Goal: Task Accomplishment & Management: Manage account settings

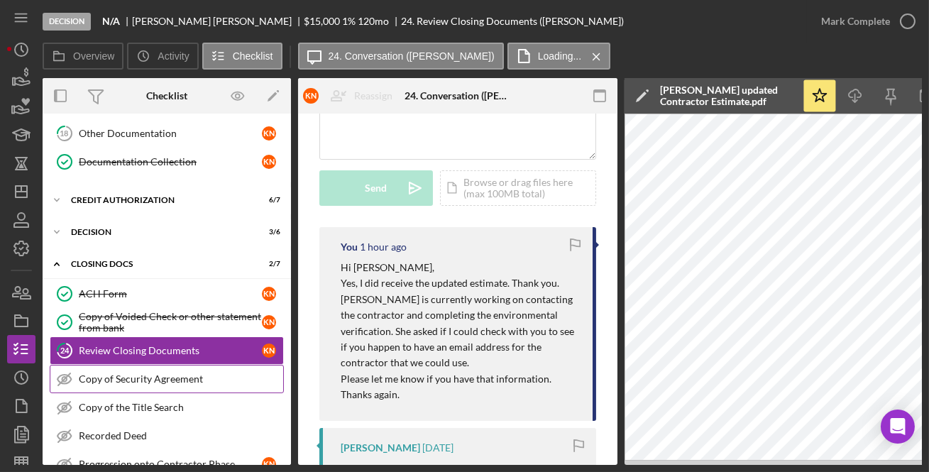
scroll to position [172, 0]
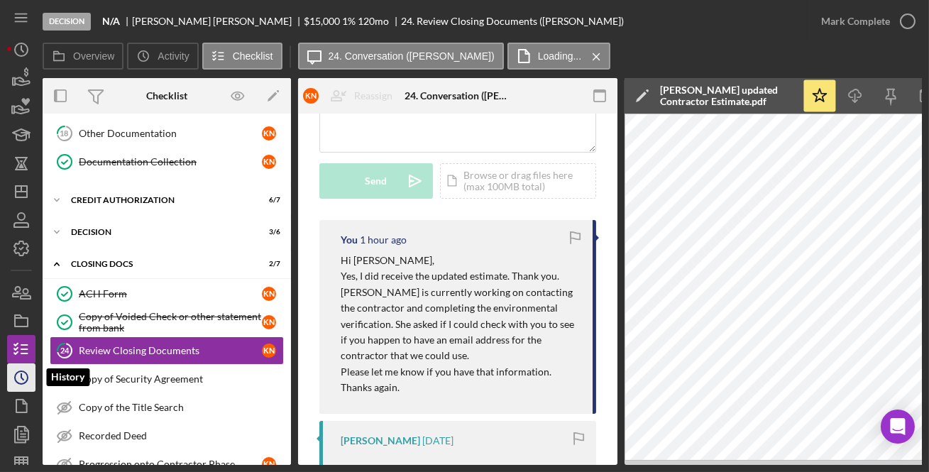
click at [18, 376] on icon "Icon/History" at bounding box center [21, 377] width 35 height 35
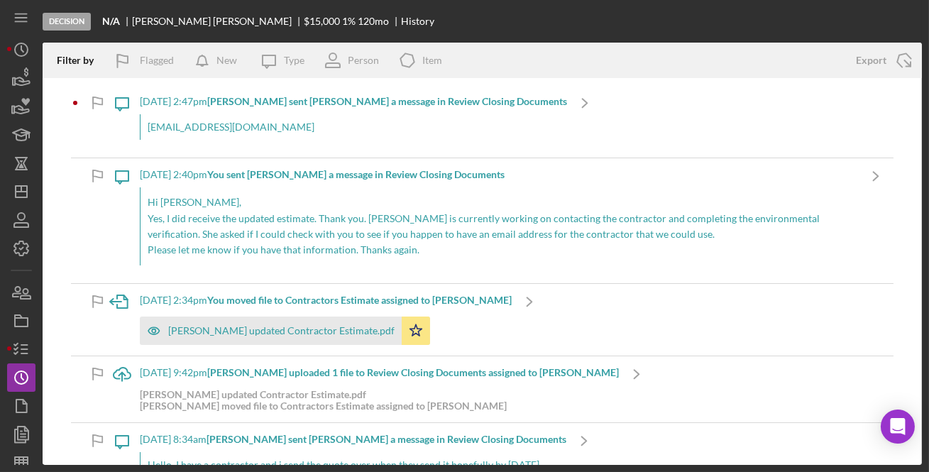
click at [264, 127] on div "[EMAIL_ADDRESS][DOMAIN_NAME]" at bounding box center [353, 127] width 427 height 26
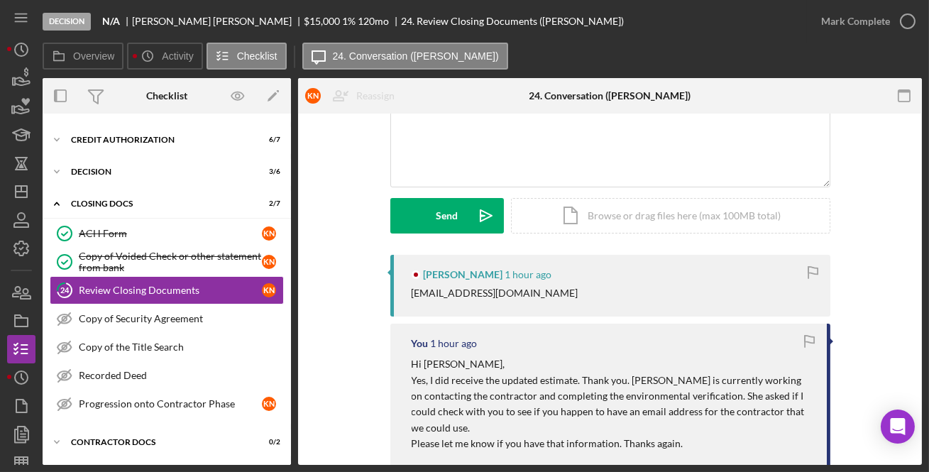
scroll to position [172, 0]
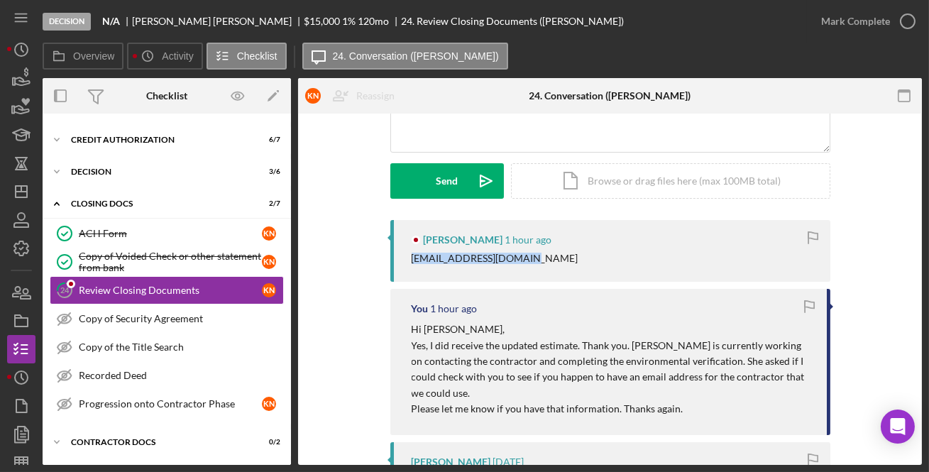
drag, startPoint x: 542, startPoint y: 255, endPoint x: 399, endPoint y: 255, distance: 143.4
click at [399, 255] on div "Keshia Nickens 1 hour ago guntersons90@yahoo.com" at bounding box center [610, 251] width 440 height 62
copy div "[EMAIL_ADDRESS][DOMAIN_NAME]"
click at [596, 273] on div "Keshia Nickens 1 hour ago guntersons90@yahoo.com" at bounding box center [610, 251] width 440 height 62
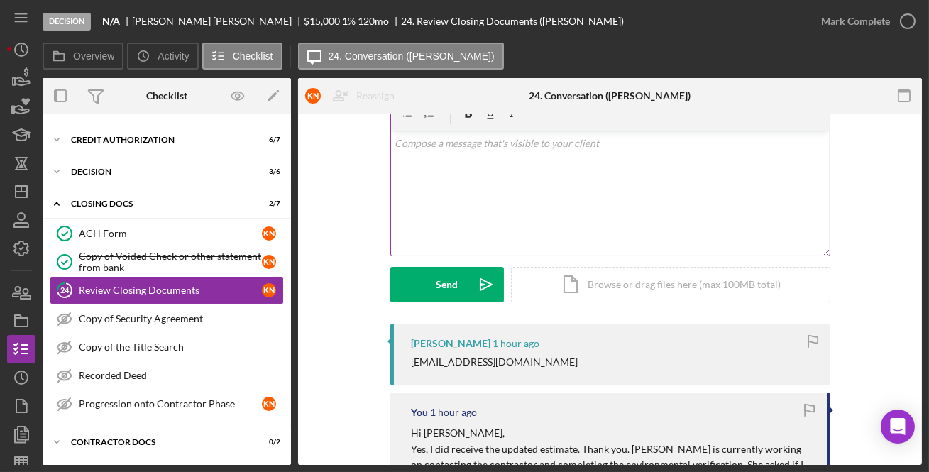
scroll to position [0, 0]
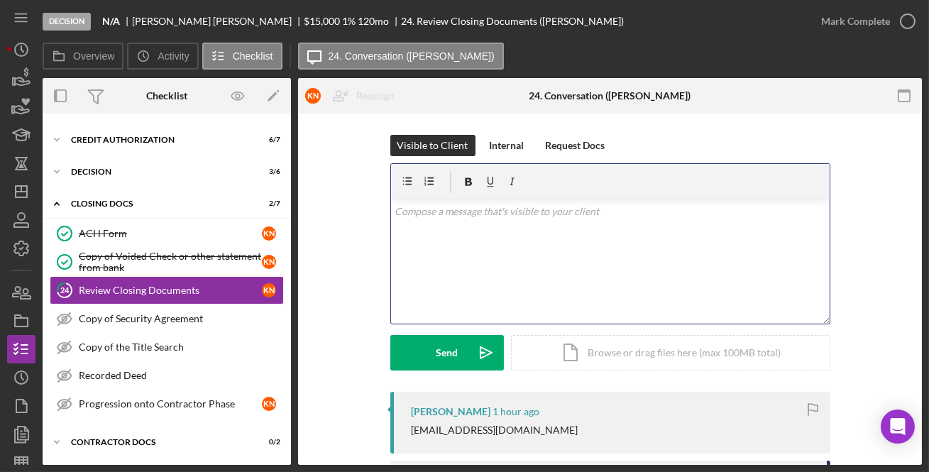
click at [561, 231] on div "v Color teal Color pink Remove color Add row above Add row below Add column bef…" at bounding box center [610, 261] width 439 height 124
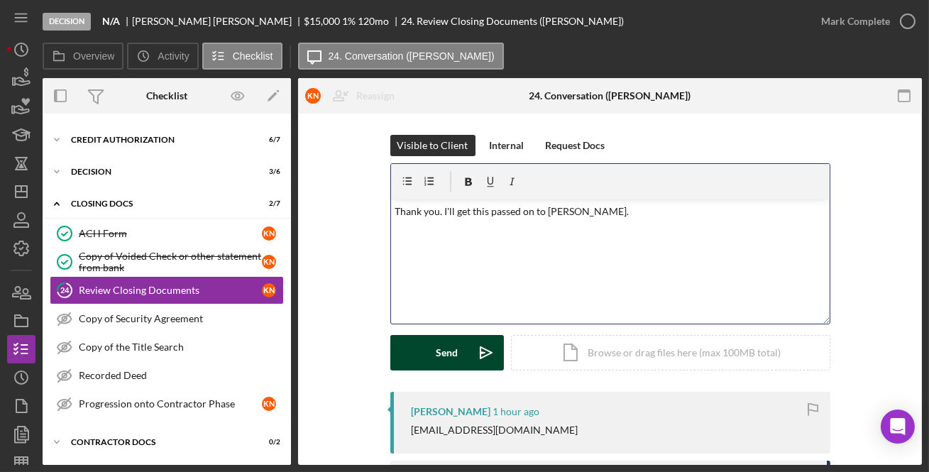
click at [449, 352] on div "Send" at bounding box center [447, 352] width 22 height 35
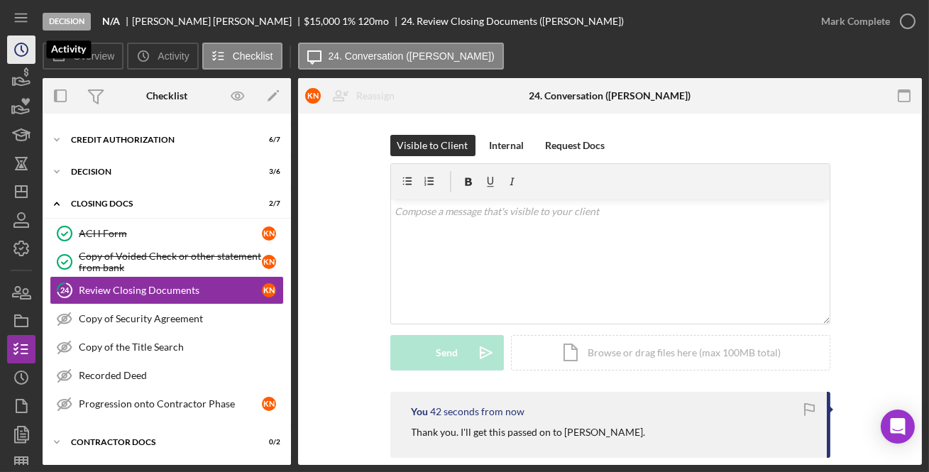
click at [23, 53] on icon "Icon/History" at bounding box center [21, 49] width 35 height 35
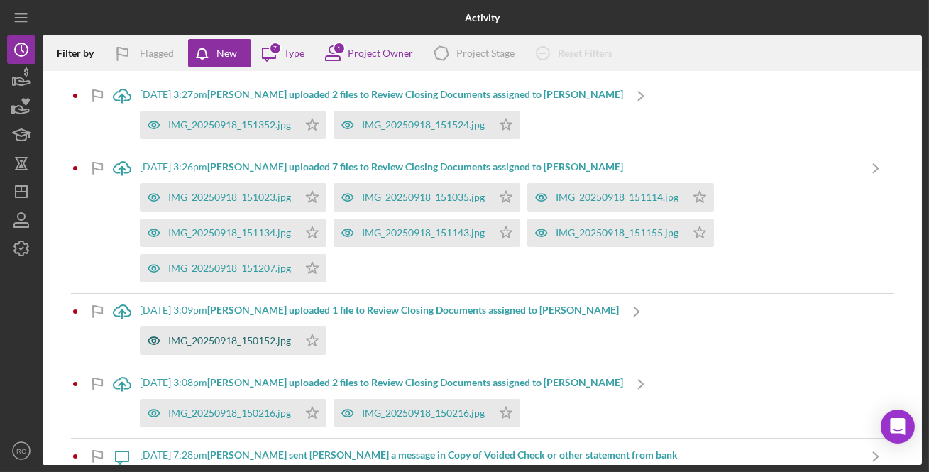
click at [269, 336] on div "IMG_20250918_150152.jpg" at bounding box center [229, 340] width 123 height 11
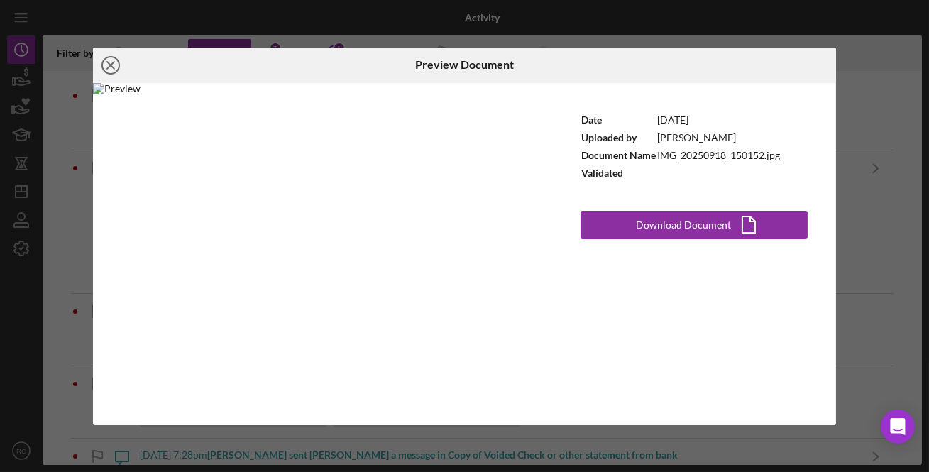
click at [109, 60] on icon "Icon/Close" at bounding box center [110, 65] width 35 height 35
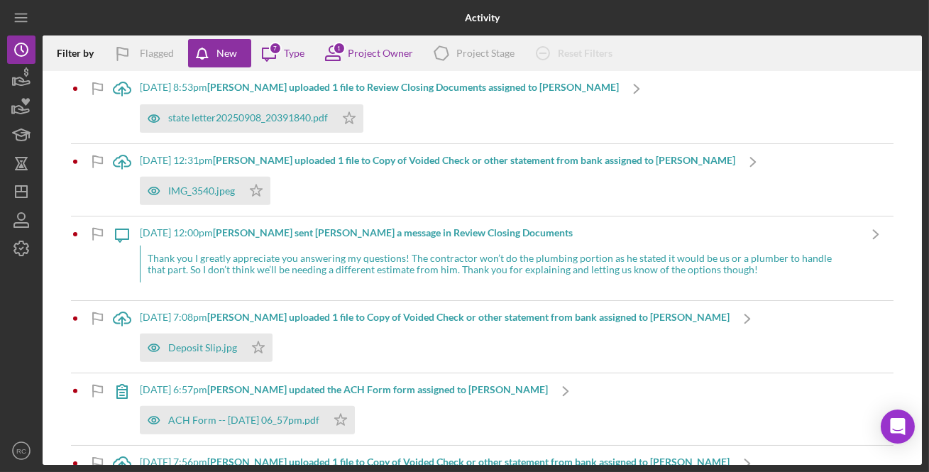
scroll to position [1335, 0]
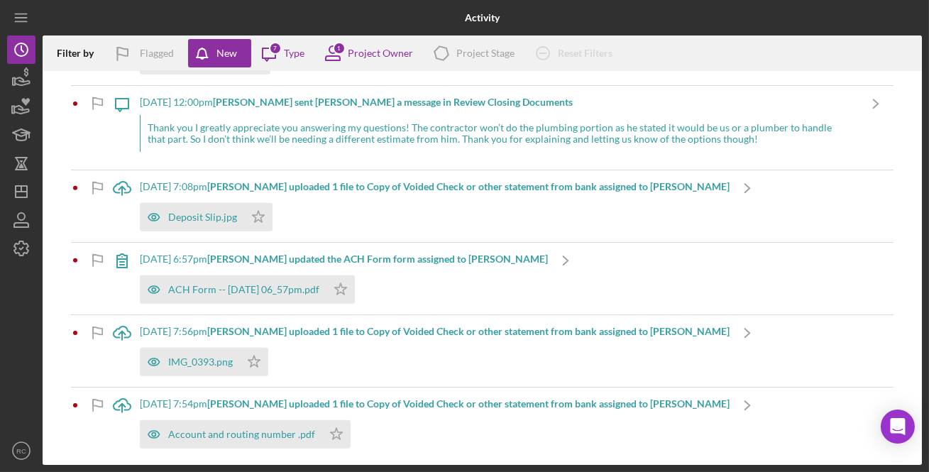
click at [387, 408] on div "8/26/2025 at 7:54pm Chris B. uploaded 1 file to Copy of Voided Check or other s…" at bounding box center [435, 423] width 590 height 72
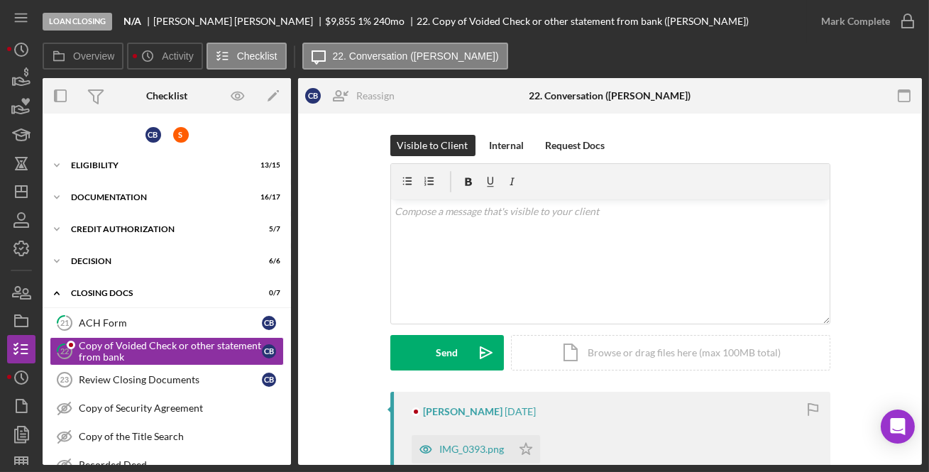
scroll to position [62, 0]
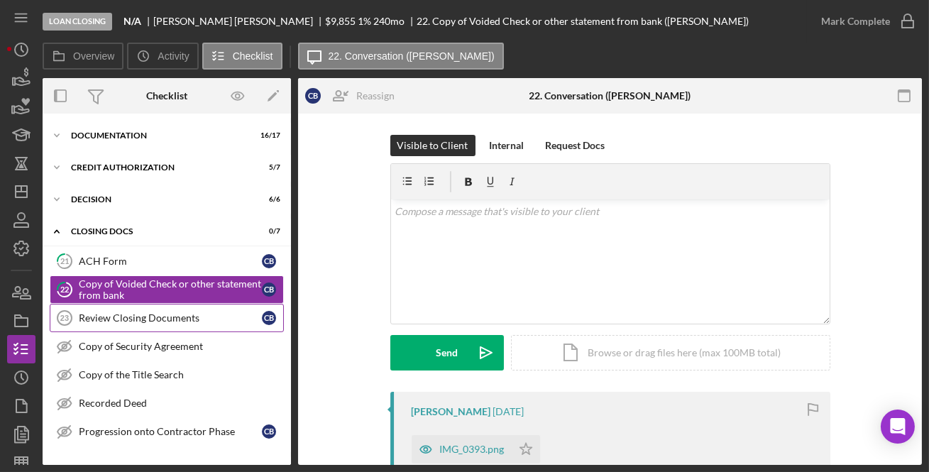
click at [202, 321] on div "Review Closing Documents" at bounding box center [170, 317] width 183 height 11
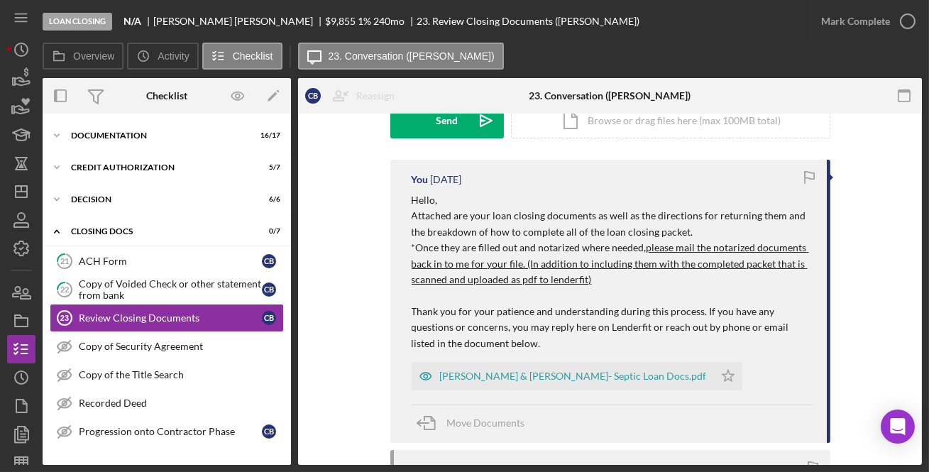
scroll to position [199, 0]
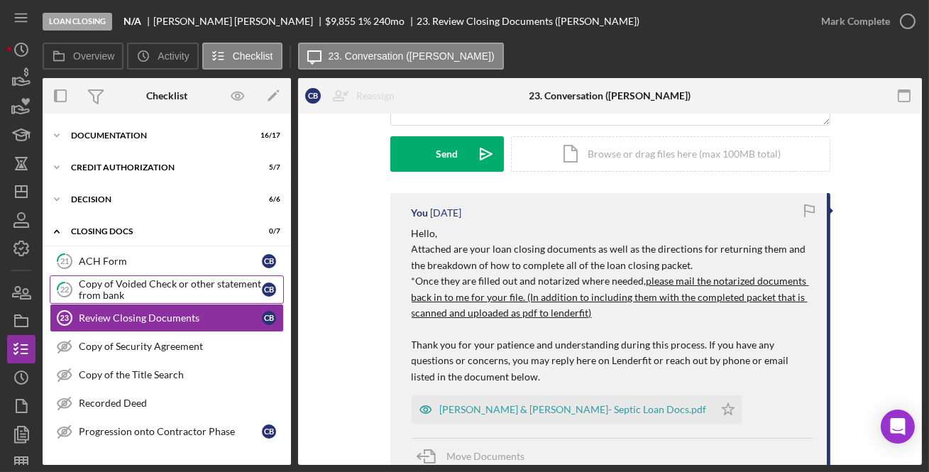
click at [128, 297] on div "Copy of Voided Check or other statement from bank" at bounding box center [170, 289] width 183 height 23
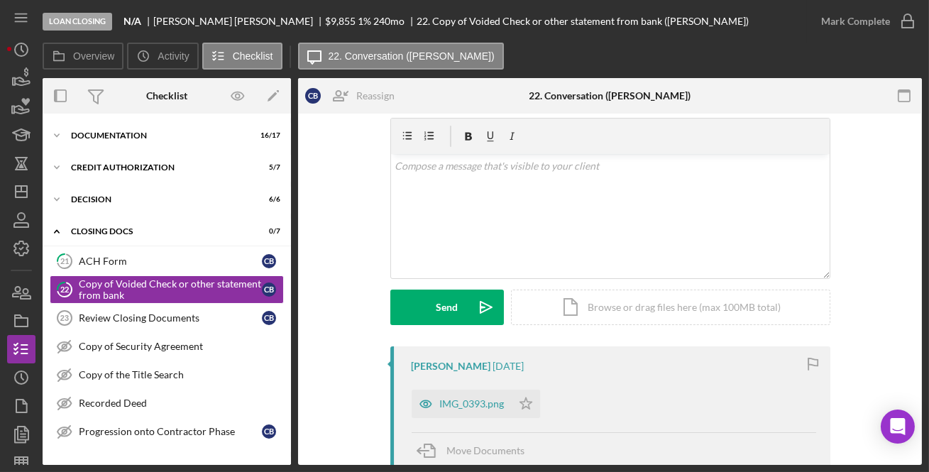
scroll to position [172, 0]
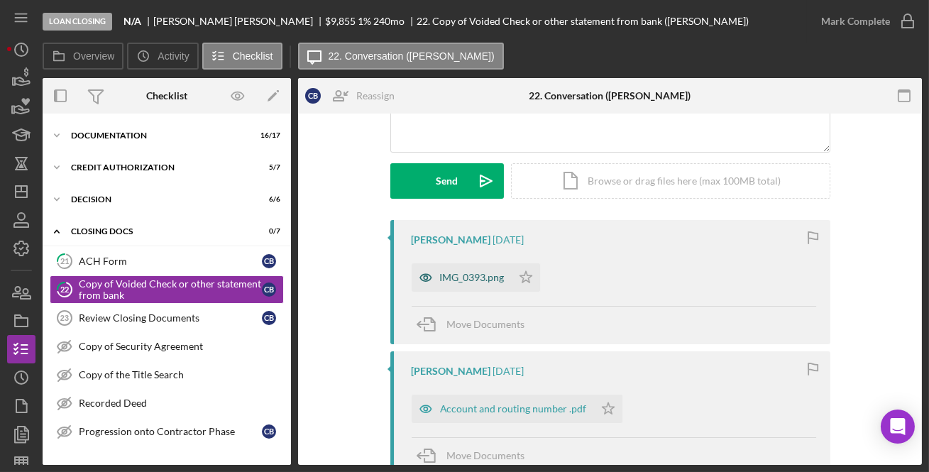
click at [475, 280] on div "IMG_0393.png" at bounding box center [472, 277] width 65 height 11
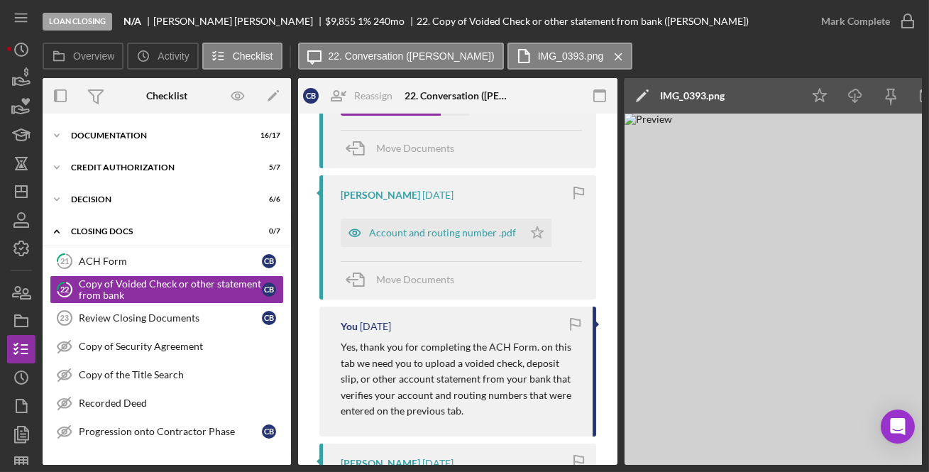
scroll to position [258, 0]
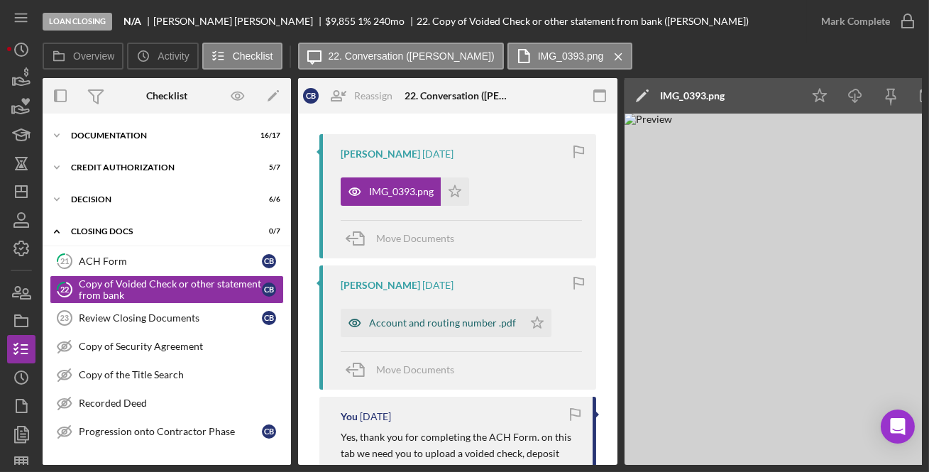
click at [453, 322] on div "Account and routing number .pdf" at bounding box center [442, 322] width 147 height 11
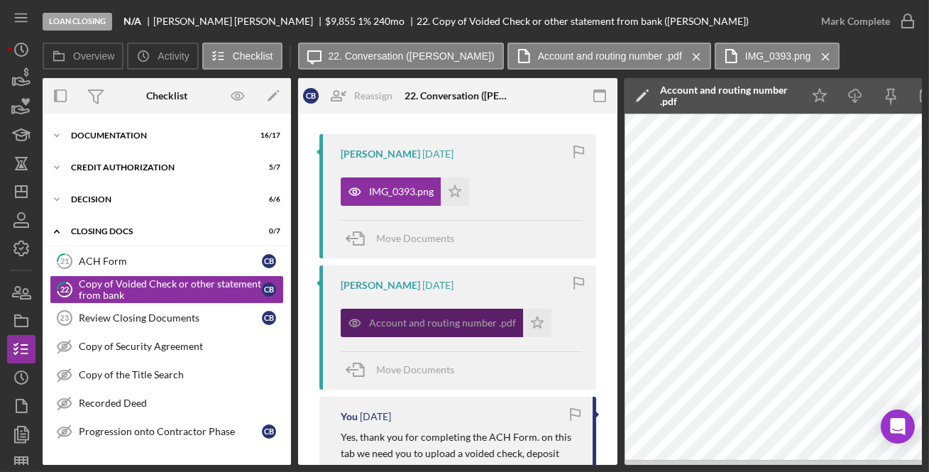
click at [491, 321] on div "Account and routing number .pdf" at bounding box center [442, 322] width 147 height 11
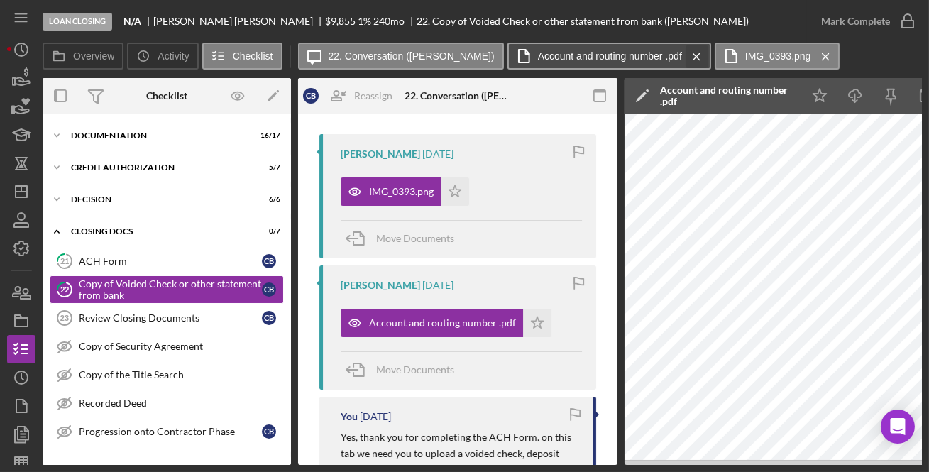
click at [684, 49] on icon "Icon/Menu Close" at bounding box center [696, 56] width 25 height 35
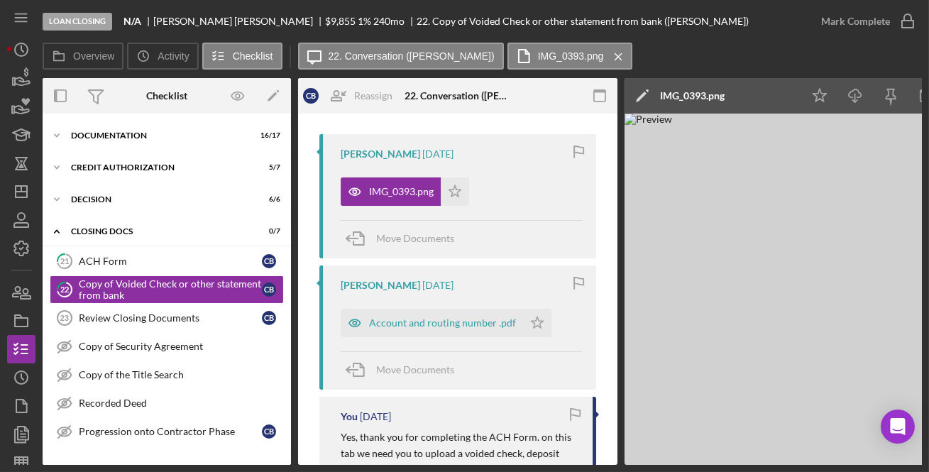
click at [813, 236] on img at bounding box center [838, 289] width 426 height 351
click at [854, 104] on icon "Icon/Download" at bounding box center [856, 96] width 32 height 32
click at [130, 227] on div "CLOSING DOCS" at bounding box center [172, 231] width 202 height 9
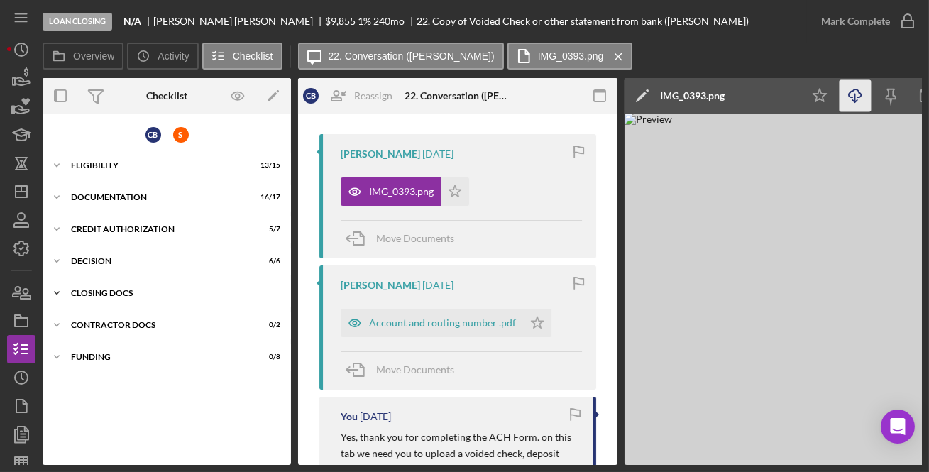
click at [117, 296] on div "CLOSING DOCS" at bounding box center [172, 293] width 202 height 9
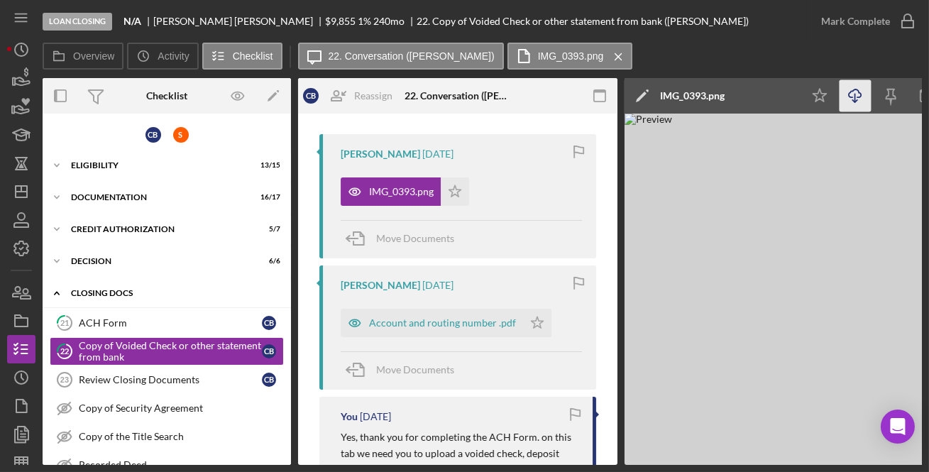
scroll to position [64, 0]
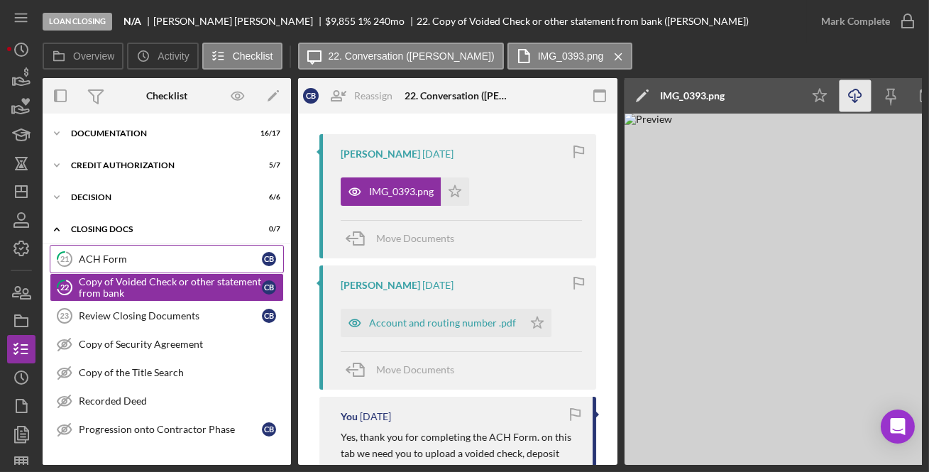
click at [111, 263] on div "ACH Form" at bounding box center [170, 258] width 183 height 11
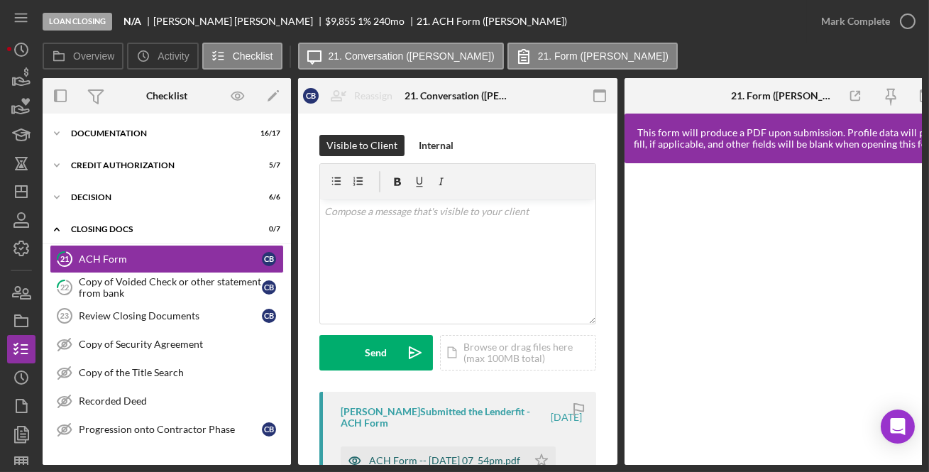
click at [440, 455] on div "ACH Form -- 2025-07-28 07_54pm.pdf" at bounding box center [444, 460] width 151 height 11
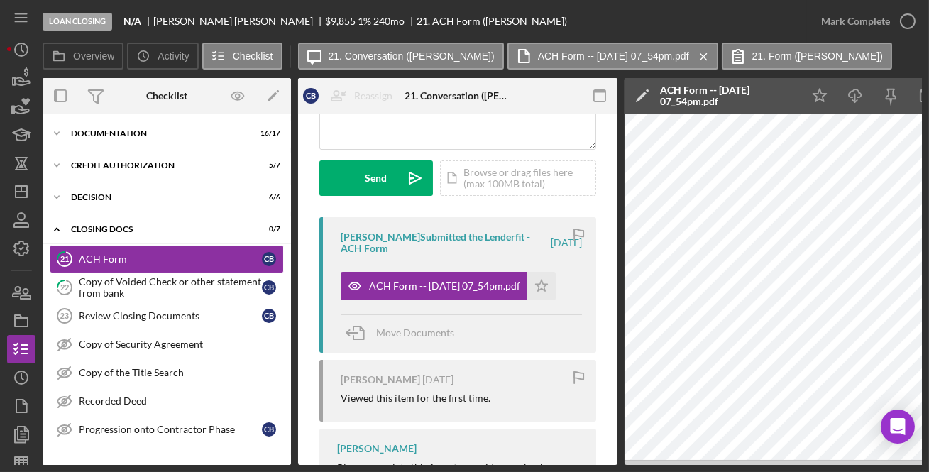
scroll to position [172, 0]
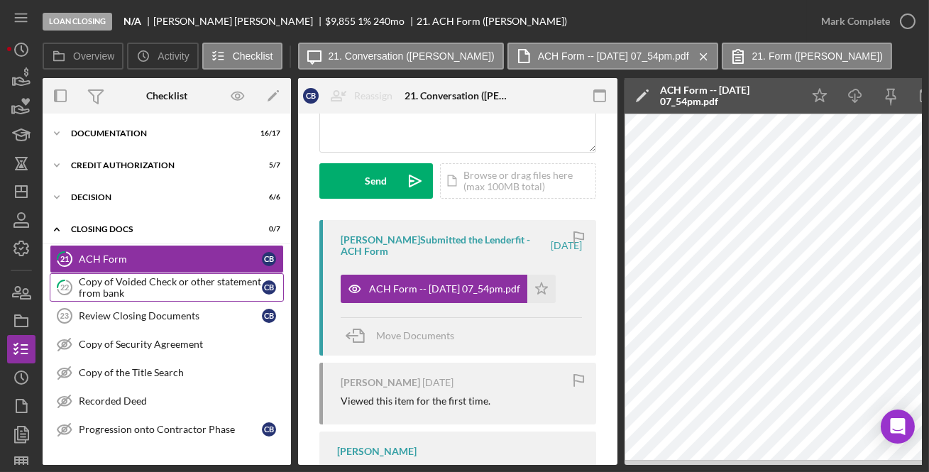
click at [163, 287] on div "Copy of Voided Check or other statement from bank" at bounding box center [170, 287] width 183 height 23
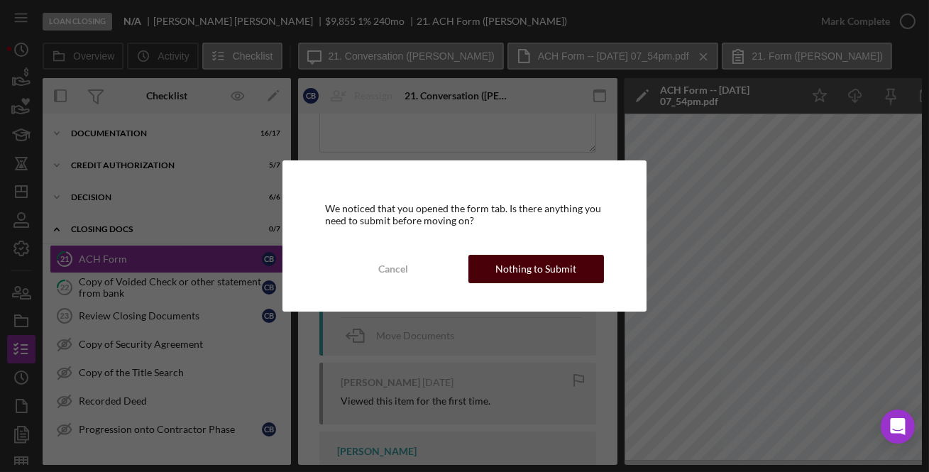
click at [514, 273] on div "Nothing to Submit" at bounding box center [535, 269] width 81 height 28
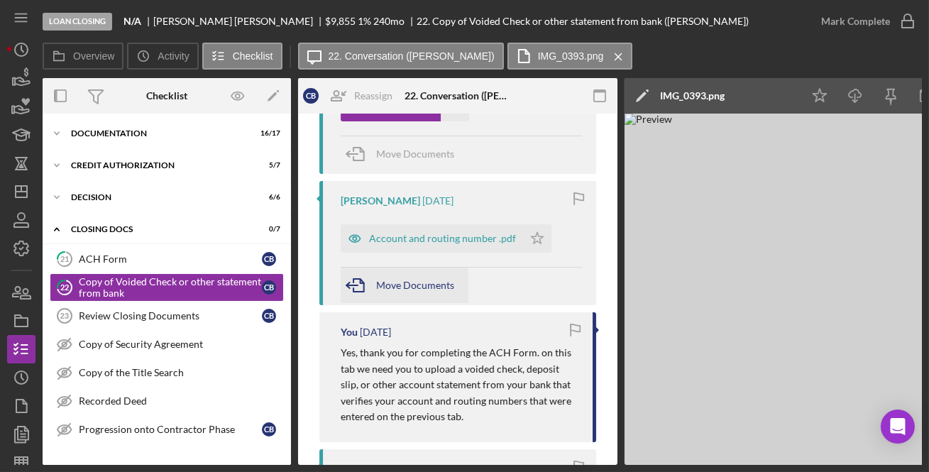
scroll to position [343, 0]
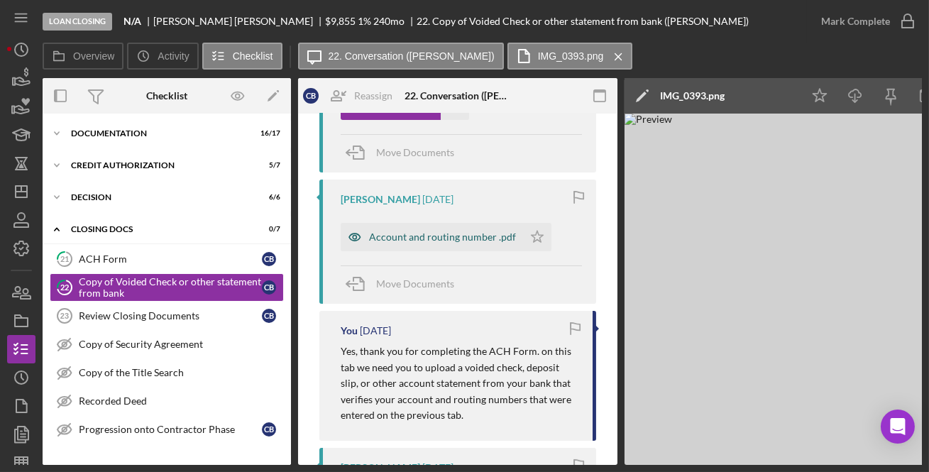
click at [422, 241] on div "Account and routing number .pdf" at bounding box center [442, 236] width 147 height 11
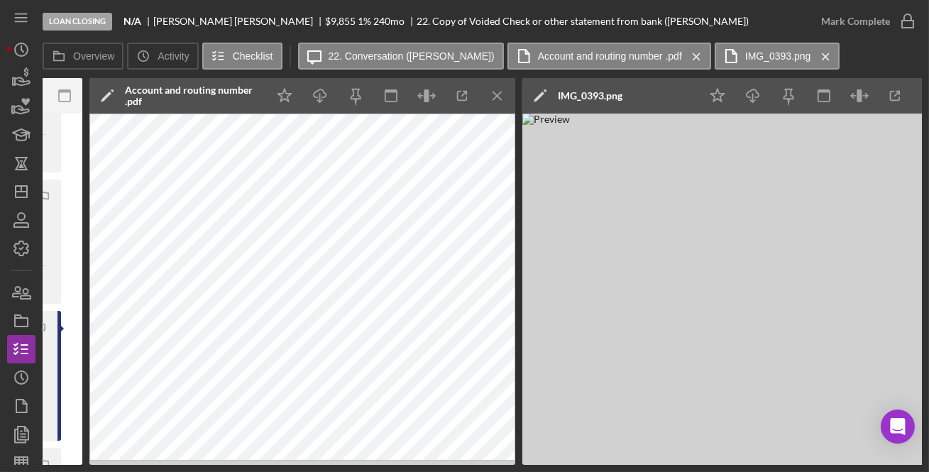
scroll to position [0, 537]
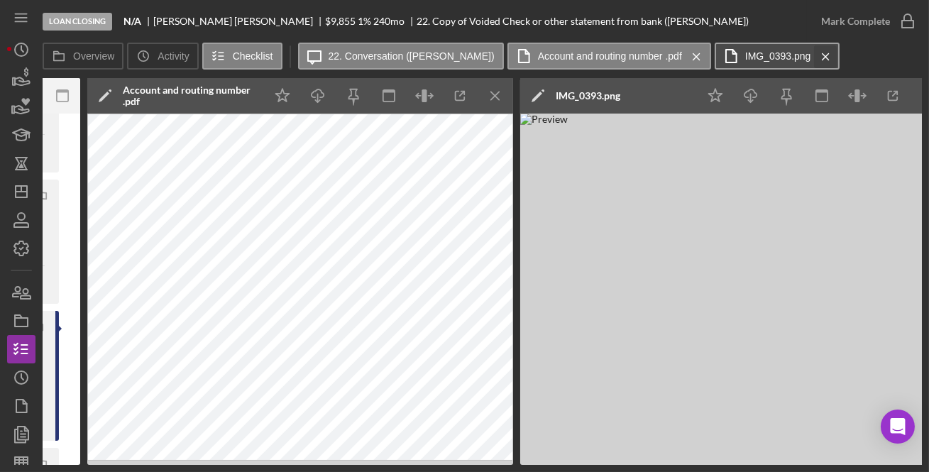
click at [813, 57] on icon "Icon/Menu Close" at bounding box center [825, 56] width 25 height 35
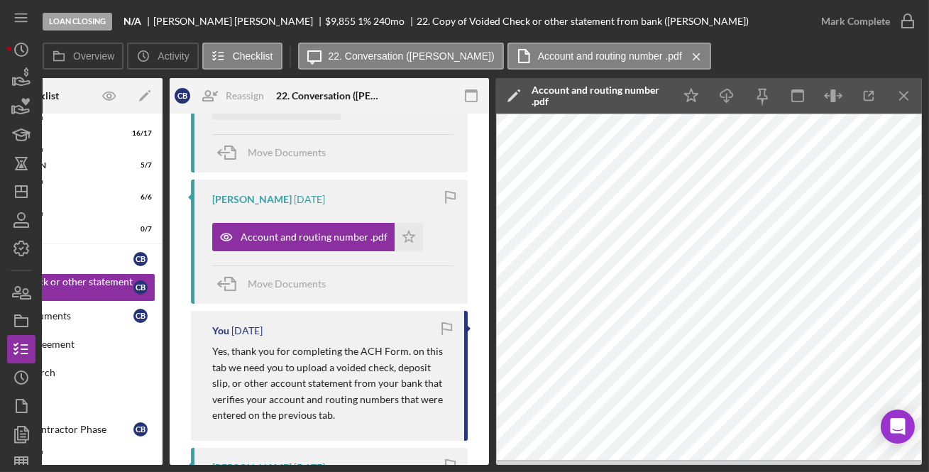
scroll to position [0, 128]
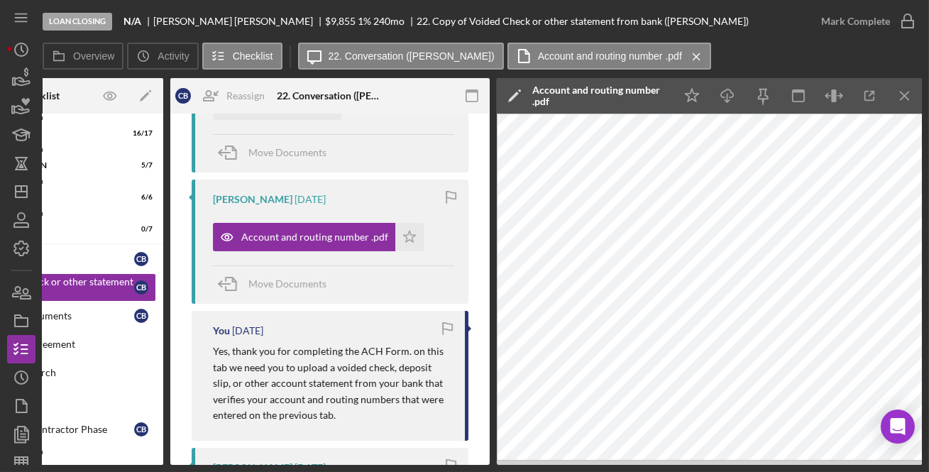
click at [684, 59] on icon "Icon/Menu Close" at bounding box center [696, 56] width 25 height 35
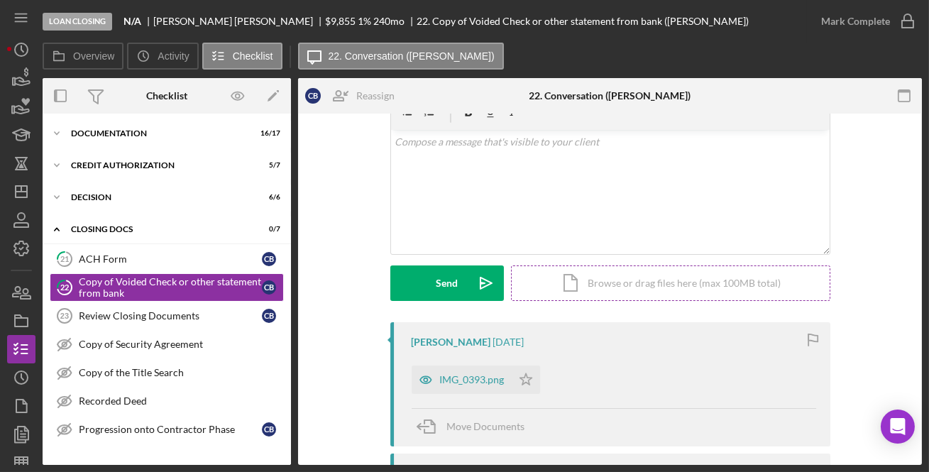
scroll to position [0, 0]
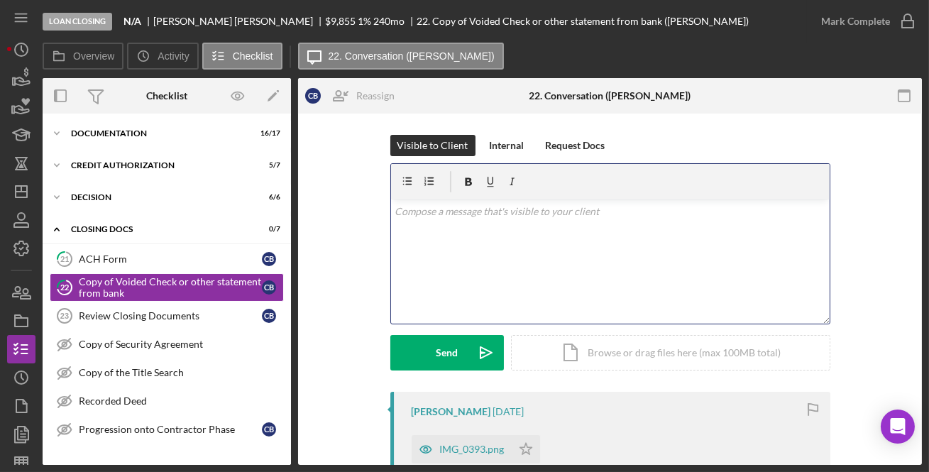
click at [525, 245] on div "v Color teal Color pink Remove color Add row above Add row below Add column bef…" at bounding box center [610, 261] width 439 height 124
click at [145, 255] on div "ACH Form" at bounding box center [170, 258] width 183 height 11
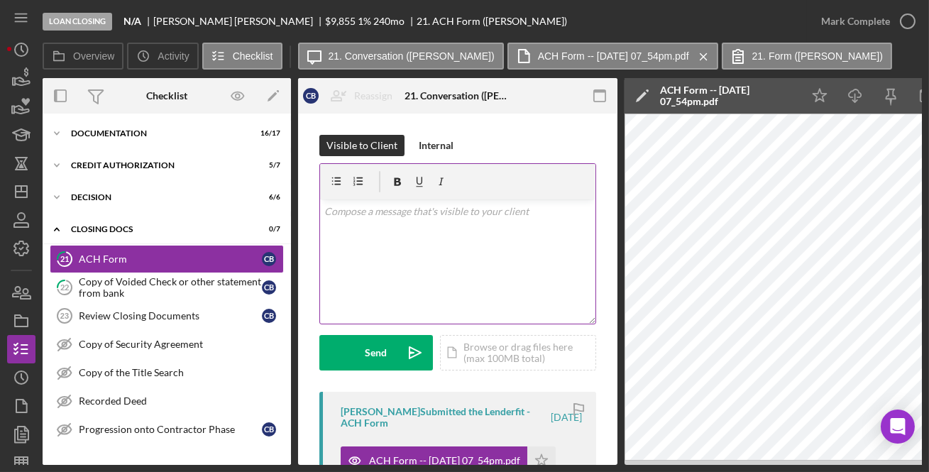
click at [546, 277] on div "v Color teal Color pink Remove color Add row above Add row below Add column bef…" at bounding box center [457, 261] width 275 height 124
click at [187, 280] on div "Copy of Voided Check or other statement from bank" at bounding box center [170, 287] width 183 height 23
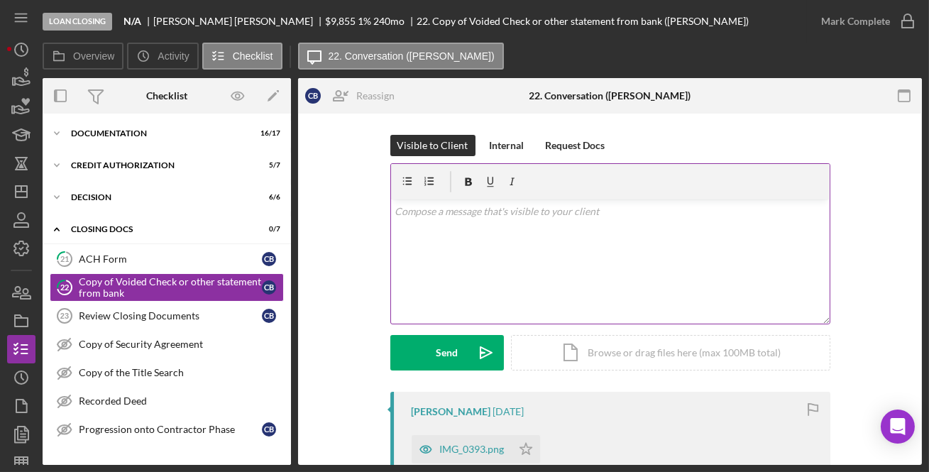
click at [504, 262] on div "v Color teal Color pink Remove color Add row above Add row below Add column bef…" at bounding box center [610, 261] width 439 height 124
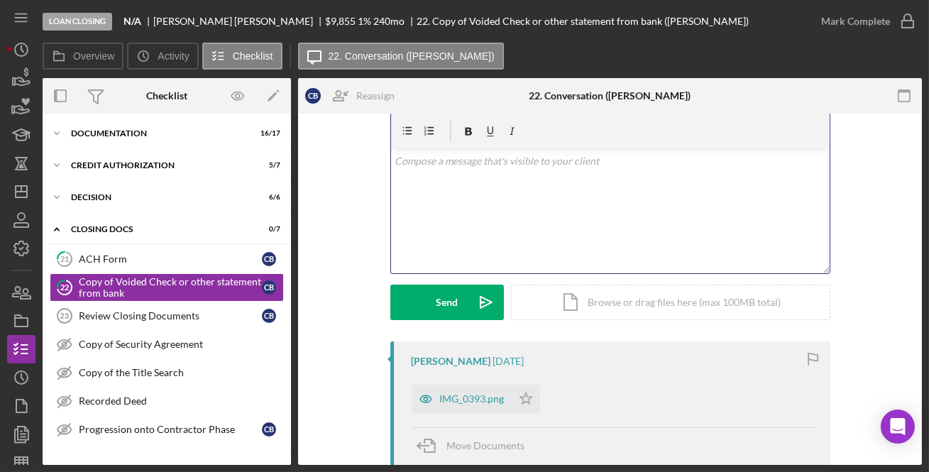
scroll to position [172, 0]
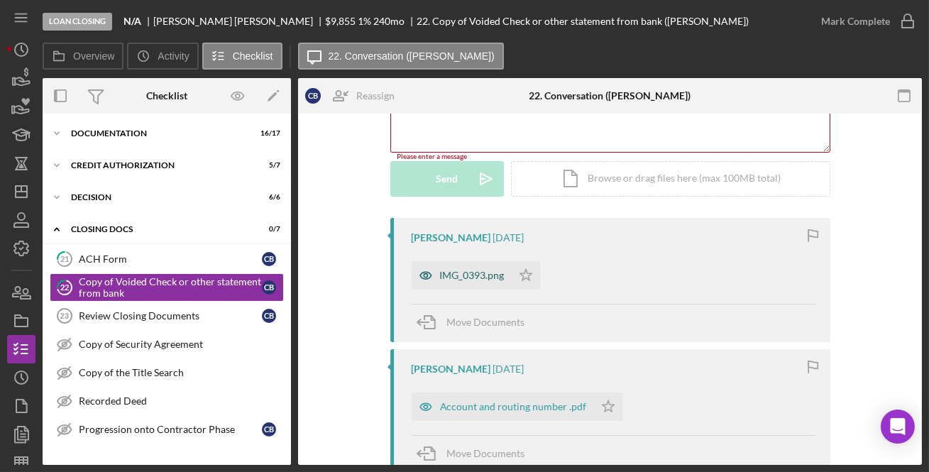
drag, startPoint x: 483, startPoint y: 268, endPoint x: 483, endPoint y: 280, distance: 12.1
click at [483, 270] on div "IMG_0393.png" at bounding box center [462, 275] width 100 height 28
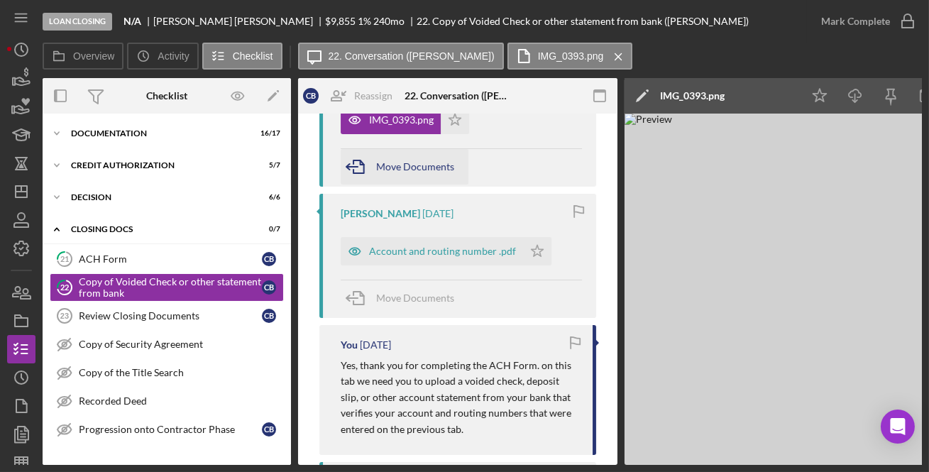
scroll to position [343, 0]
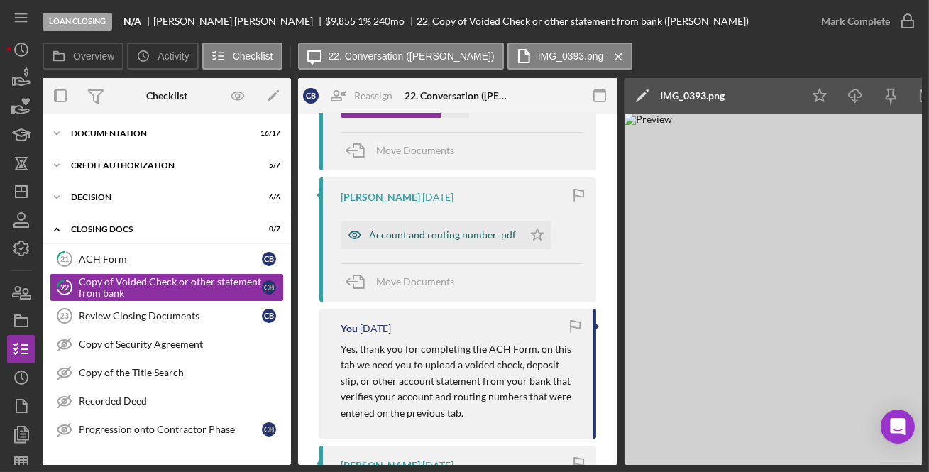
click at [475, 238] on div "Account and routing number .pdf" at bounding box center [442, 234] width 147 height 11
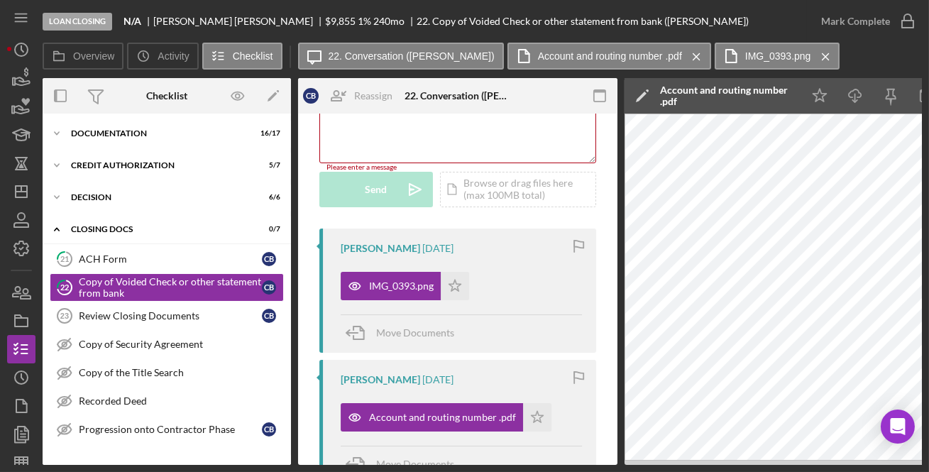
scroll to position [0, 0]
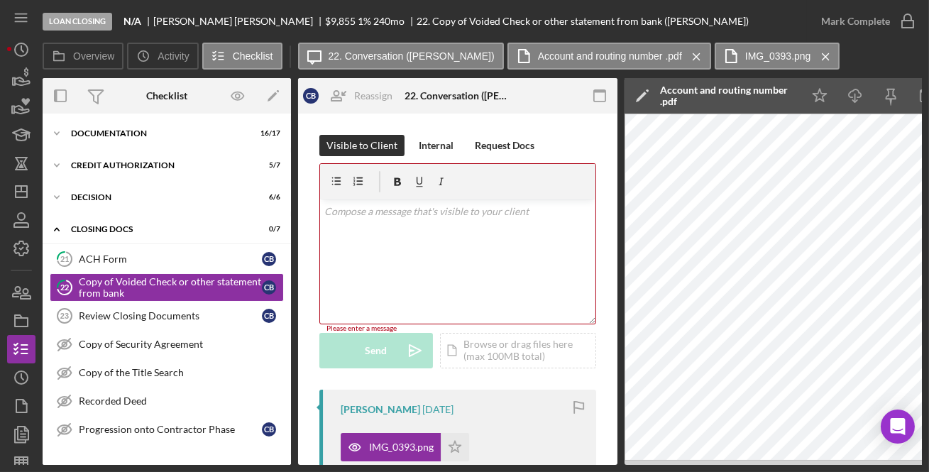
click at [427, 251] on div "v Color teal Color pink Remove color Add row above Add row below Add column bef…" at bounding box center [457, 261] width 275 height 124
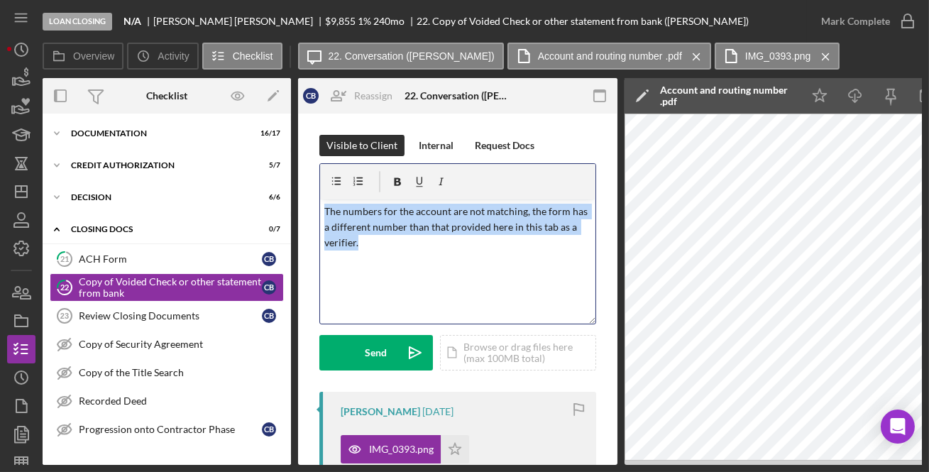
drag, startPoint x: 369, startPoint y: 246, endPoint x: 299, endPoint y: 210, distance: 79.0
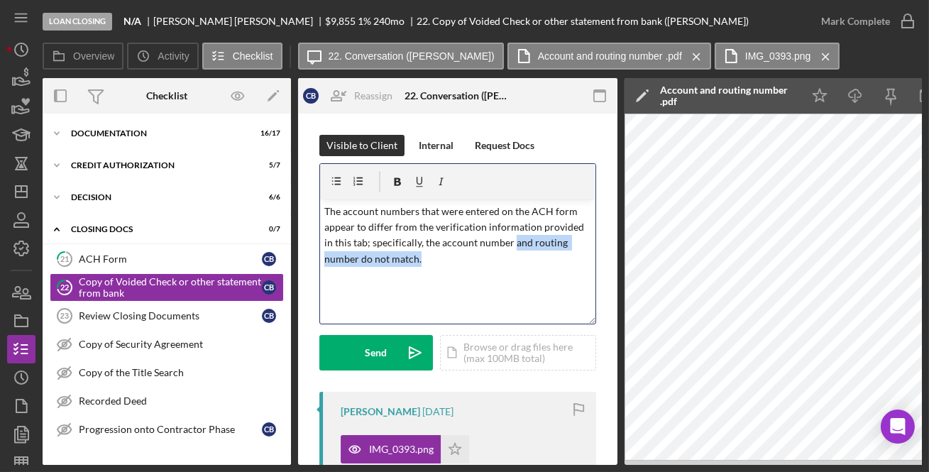
drag, startPoint x: 512, startPoint y: 242, endPoint x: 564, endPoint y: 260, distance: 55.7
click at [564, 260] on p "The account numbers that were entered on the ACH form appear to differ from the…" at bounding box center [458, 236] width 268 height 64
click at [553, 263] on p "The account numbers that were entered on the ACH form appear to differ from the…" at bounding box center [458, 236] width 268 height 64
drag, startPoint x: 512, startPoint y: 243, endPoint x: 356, endPoint y: 270, distance: 159.0
click at [356, 270] on div "v Color teal Color pink Remove color Add row above Add row below Add column bef…" at bounding box center [457, 261] width 275 height 124
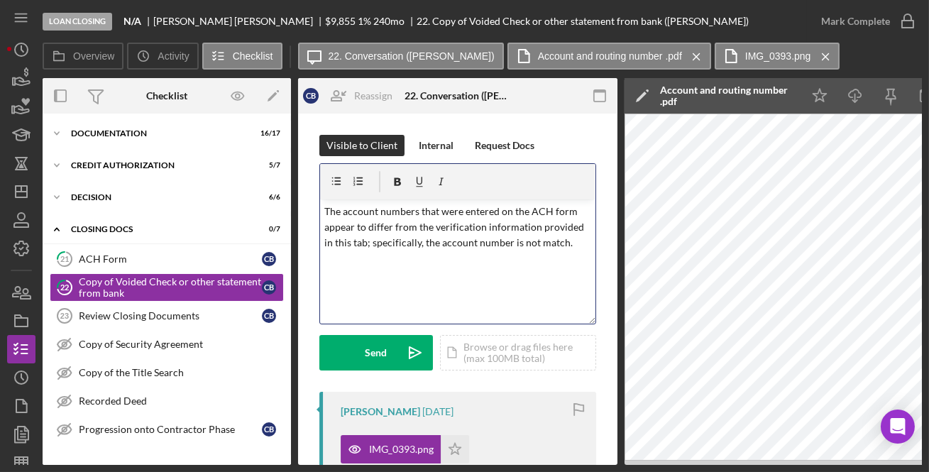
click at [375, 213] on p "The account numbers that were entered on the ACH form appear to differ from the…" at bounding box center [458, 228] width 268 height 48
click at [415, 215] on p "The account numbers that were entered on the ACH form appear to differ from the…" at bounding box center [458, 228] width 268 height 48
click at [436, 213] on p "The account number that were entered on the ACH form appear to differ from the …" at bounding box center [458, 228] width 268 height 48
drag, startPoint x: 370, startPoint y: 242, endPoint x: 565, endPoint y: 248, distance: 195.2
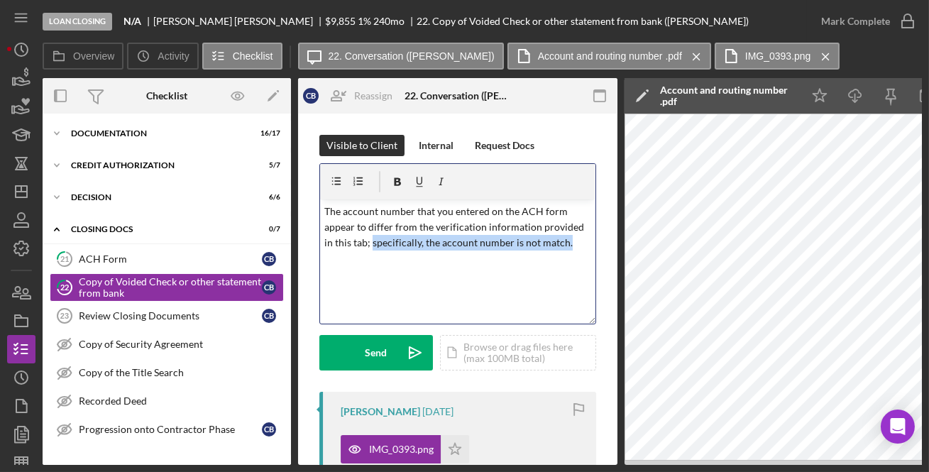
click at [565, 248] on p "The account number that you entered on the ACH form appear to differ from the v…" at bounding box center [458, 228] width 268 height 48
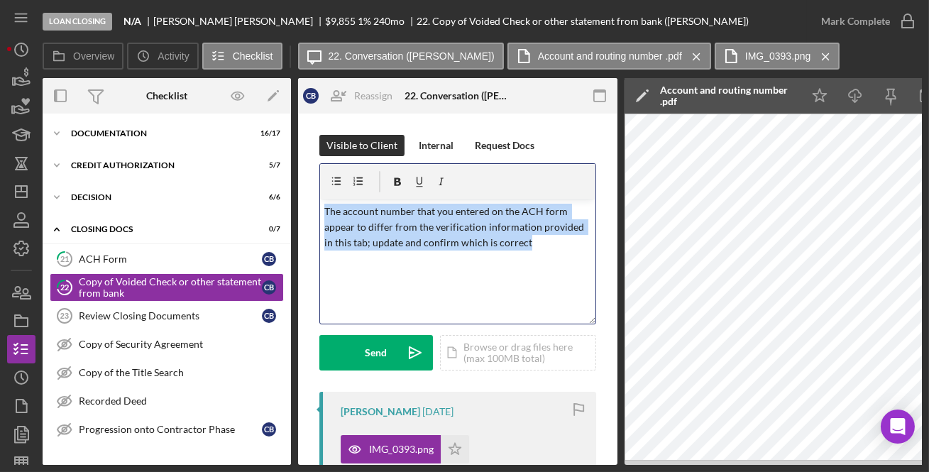
drag, startPoint x: 539, startPoint y: 246, endPoint x: 295, endPoint y: 192, distance: 249.3
click at [295, 192] on div "Overview Internal Workflow Stage Loan Closing Icon/Dropdown Arrow Archive (can …" at bounding box center [482, 271] width 879 height 387
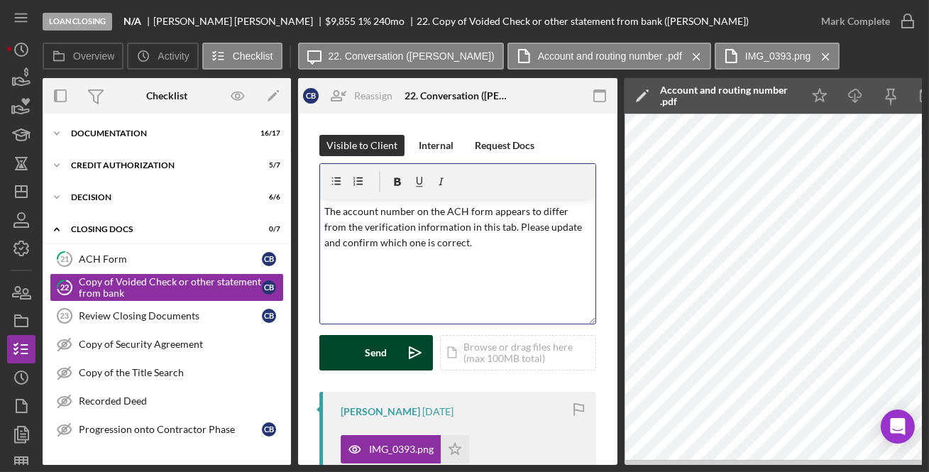
click at [395, 365] on button "Send Icon/icon-invite-send" at bounding box center [376, 352] width 114 height 35
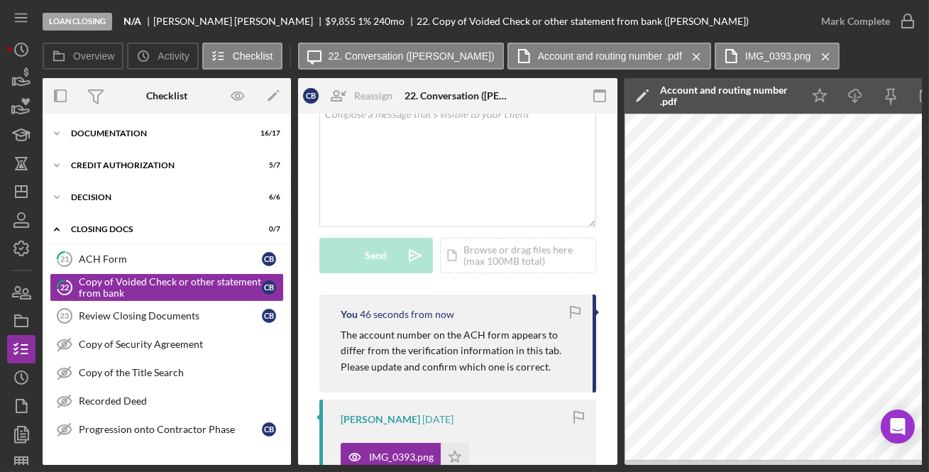
scroll to position [258, 0]
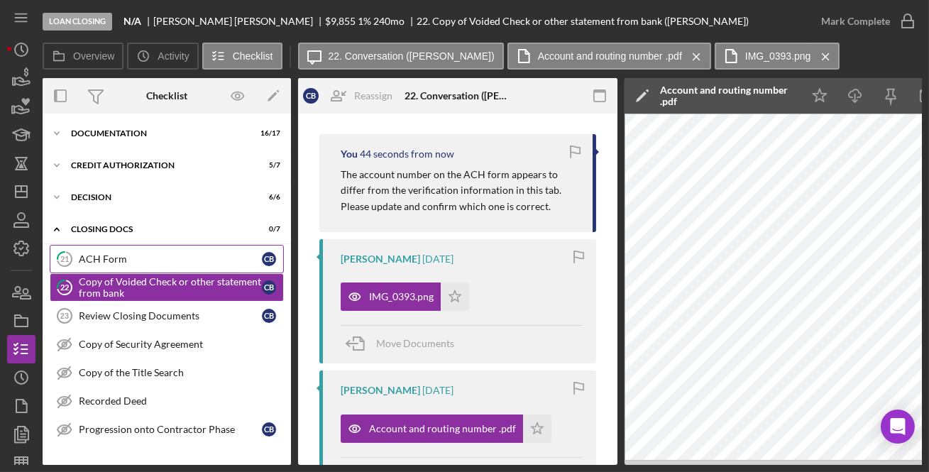
click at [148, 271] on link "21 ACH Form C B" at bounding box center [167, 259] width 234 height 28
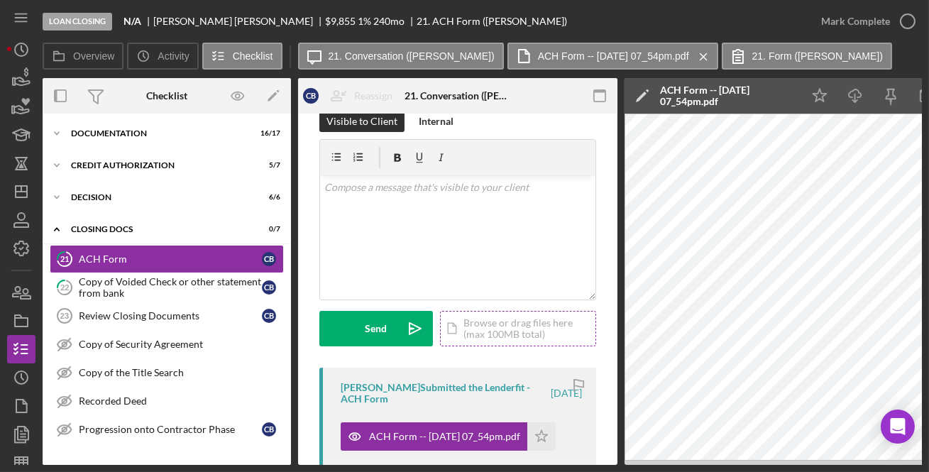
scroll to position [258, 0]
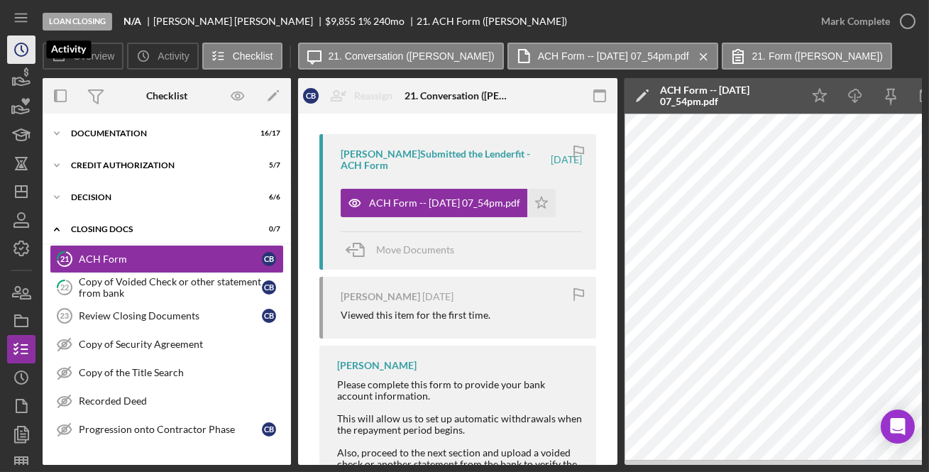
click at [7, 37] on icon "Icon/History" at bounding box center [21, 49] width 35 height 35
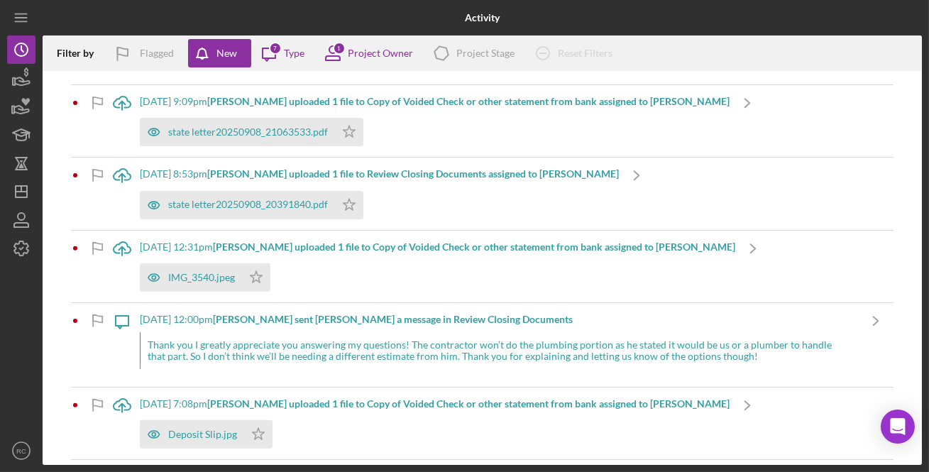
scroll to position [1191, 0]
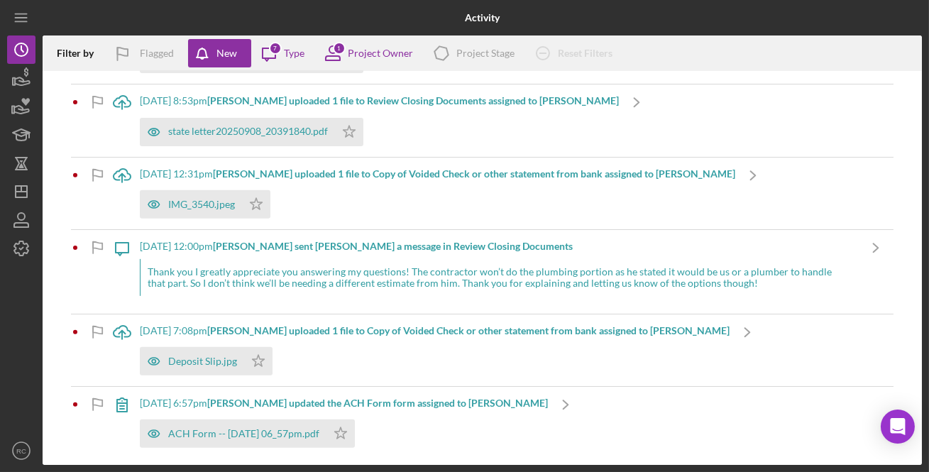
click at [435, 426] on div "ACH Form -- 2025-08-29 06_57pm.pdf Icon/Star" at bounding box center [344, 429] width 408 height 35
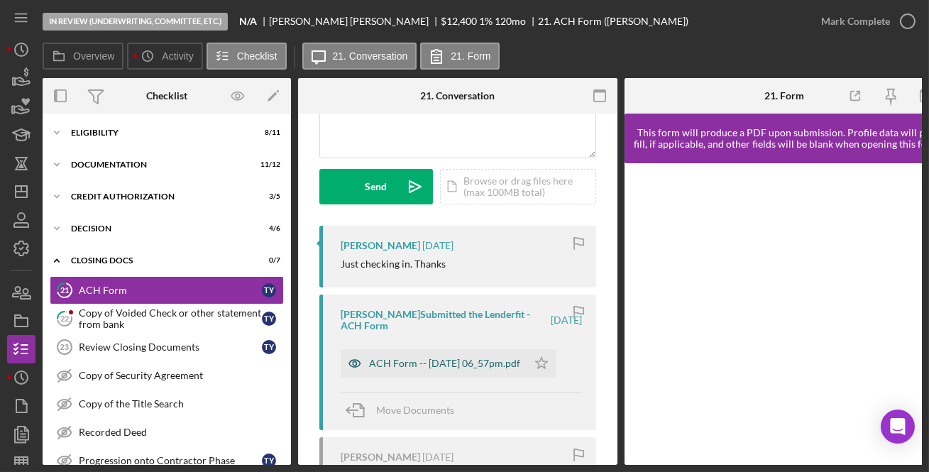
scroll to position [172, 0]
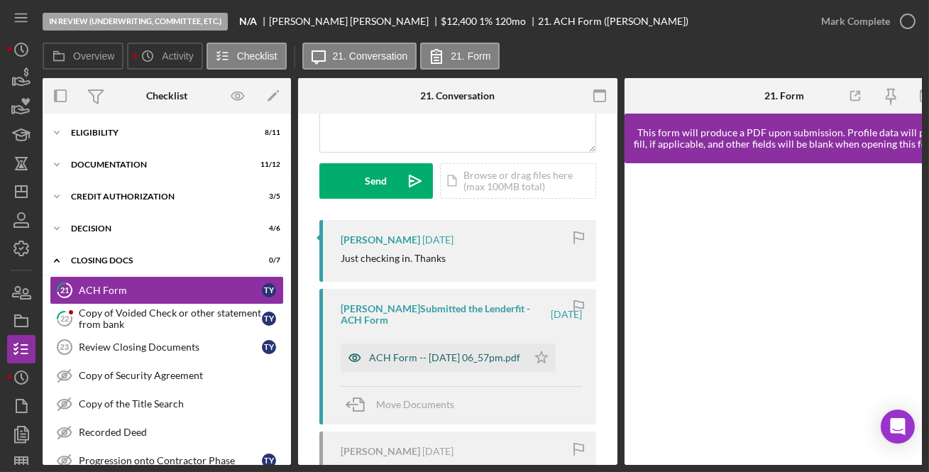
click at [460, 352] on div "ACH Form -- [DATE] 06_57pm.pdf" at bounding box center [444, 357] width 151 height 11
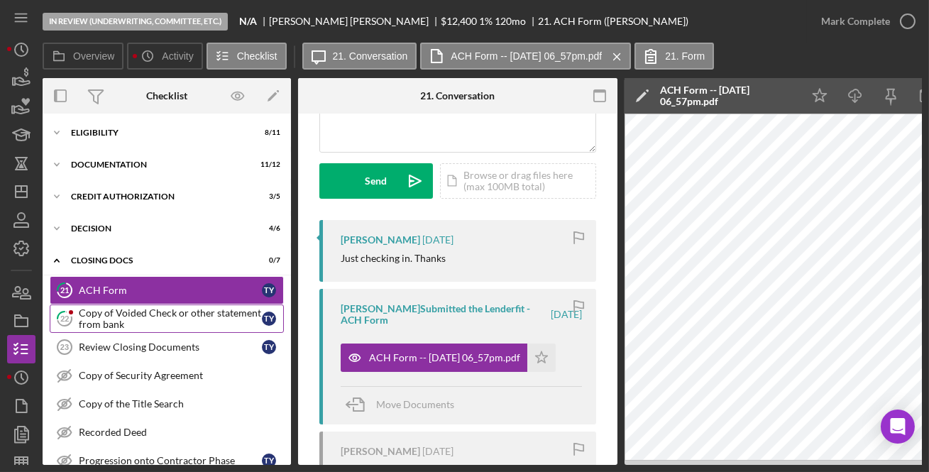
click at [142, 309] on div "Copy of Voided Check or other statement from bank" at bounding box center [170, 318] width 183 height 23
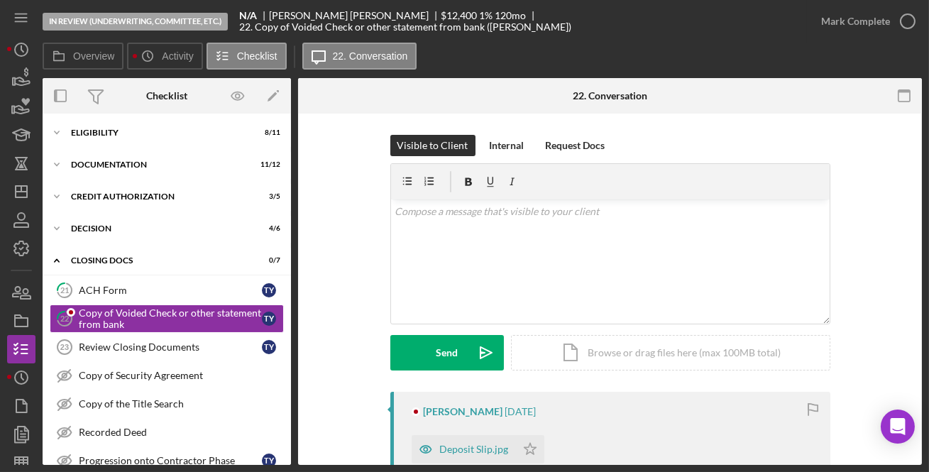
scroll to position [241, 0]
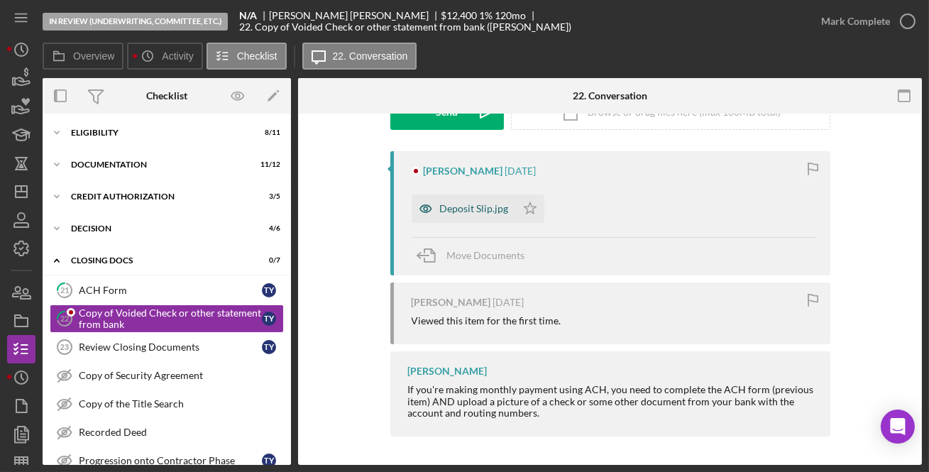
click at [466, 195] on div "Deposit Slip.jpg" at bounding box center [464, 208] width 104 height 28
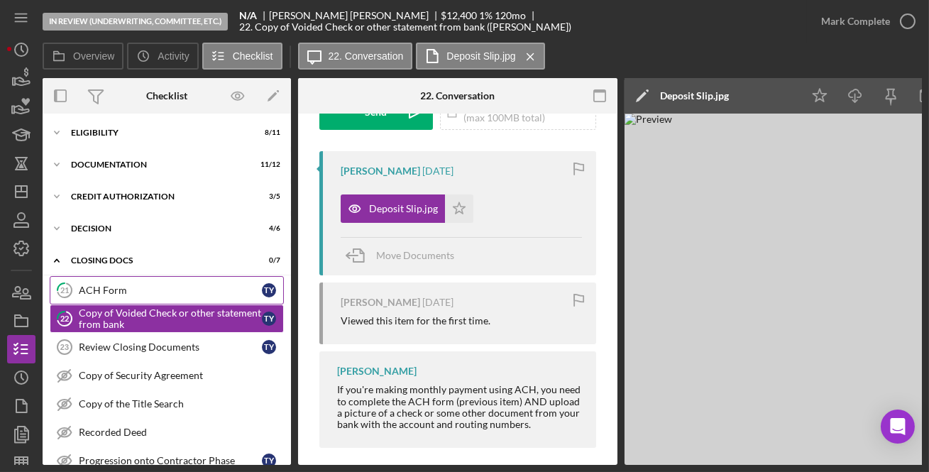
click at [136, 285] on div "ACH Form" at bounding box center [170, 290] width 183 height 11
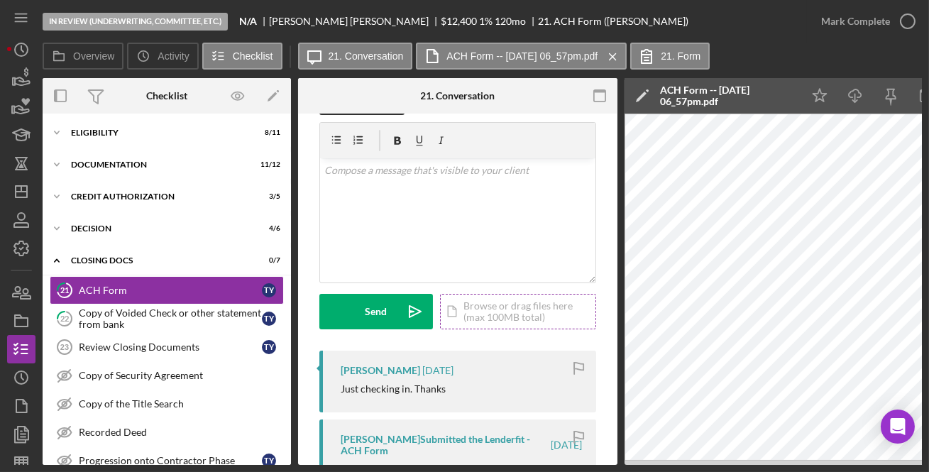
scroll to position [258, 0]
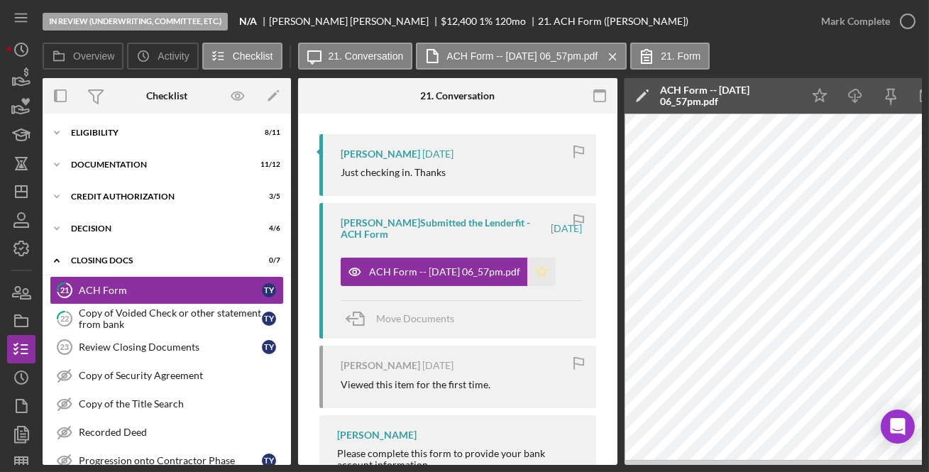
click at [556, 266] on icon "Icon/Star" at bounding box center [541, 272] width 28 height 28
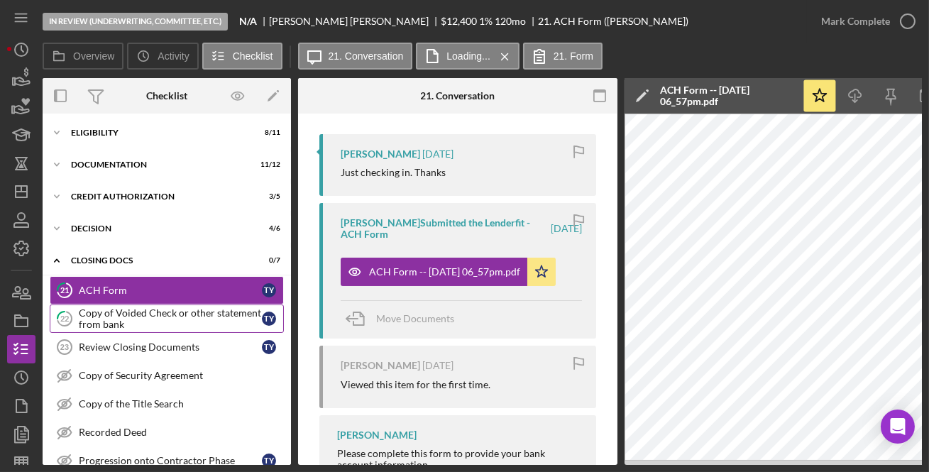
click at [135, 309] on div "Copy of Voided Check or other statement from bank" at bounding box center [170, 318] width 183 height 23
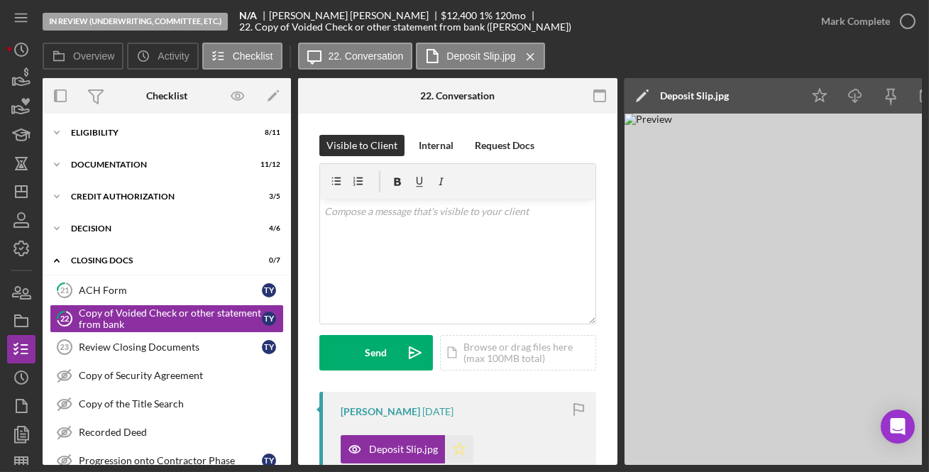
click at [453, 442] on icon "Icon/Star" at bounding box center [459, 449] width 28 height 28
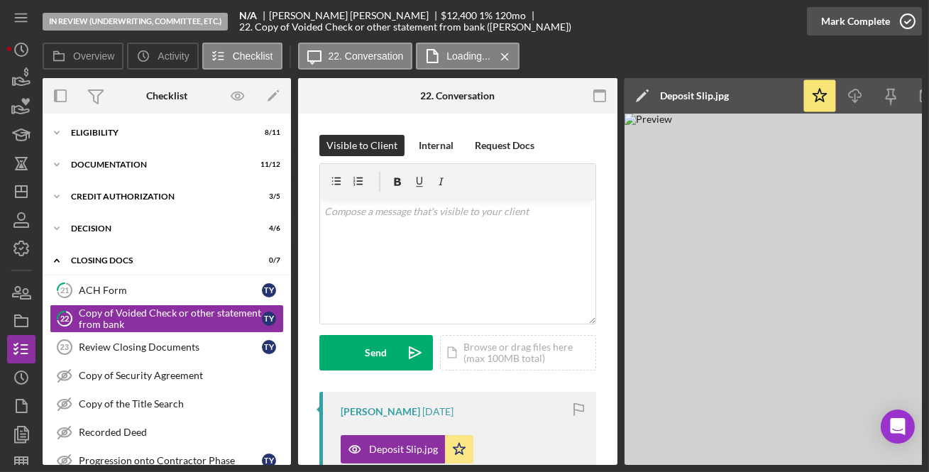
click at [884, 24] on div "Mark Complete" at bounding box center [855, 21] width 69 height 28
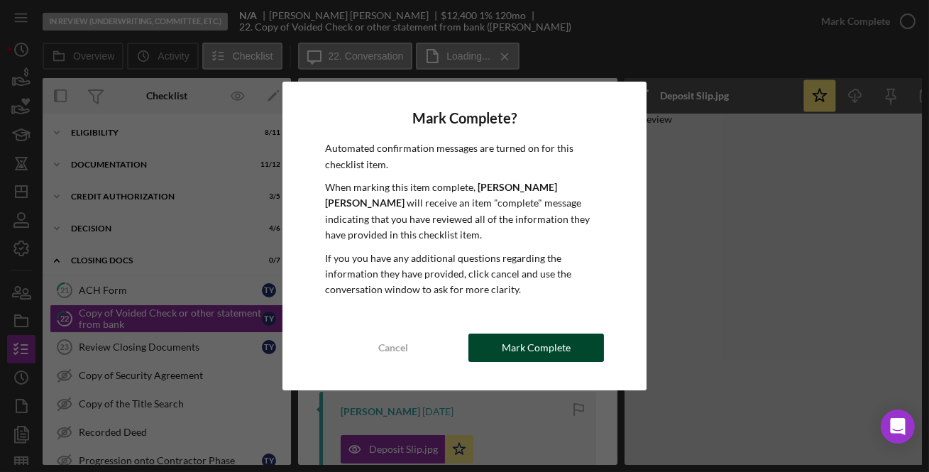
click at [535, 338] on div "Mark Complete" at bounding box center [536, 348] width 69 height 28
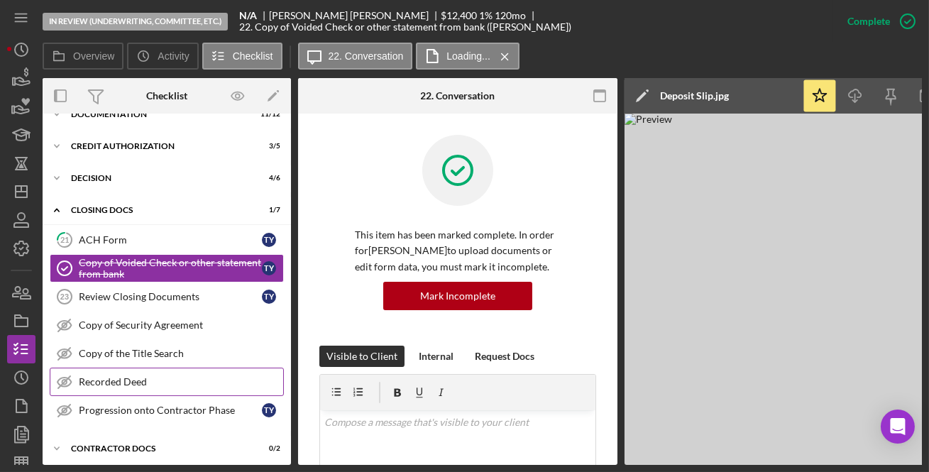
scroll to position [87, 0]
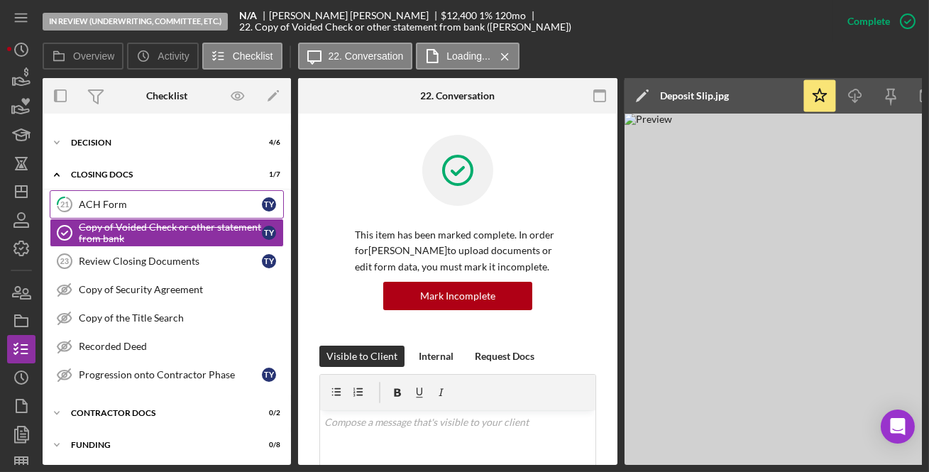
click at [143, 196] on link "21 ACH Form T Y" at bounding box center [167, 204] width 234 height 28
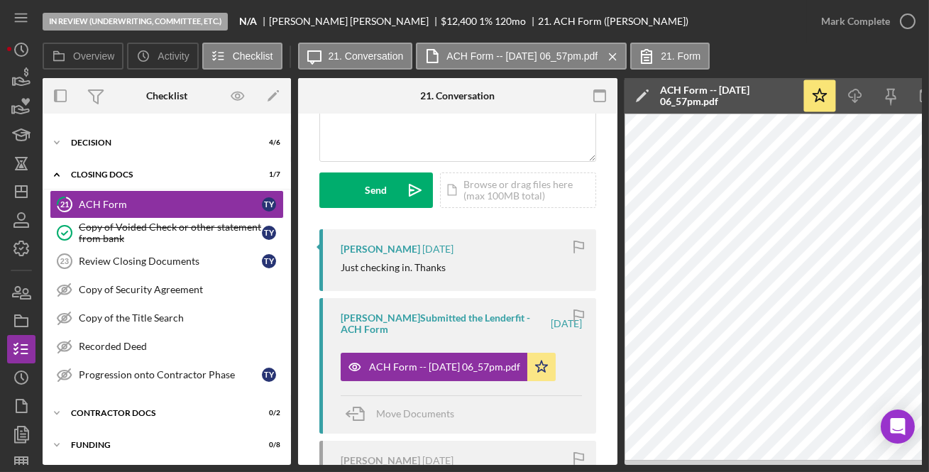
scroll to position [172, 0]
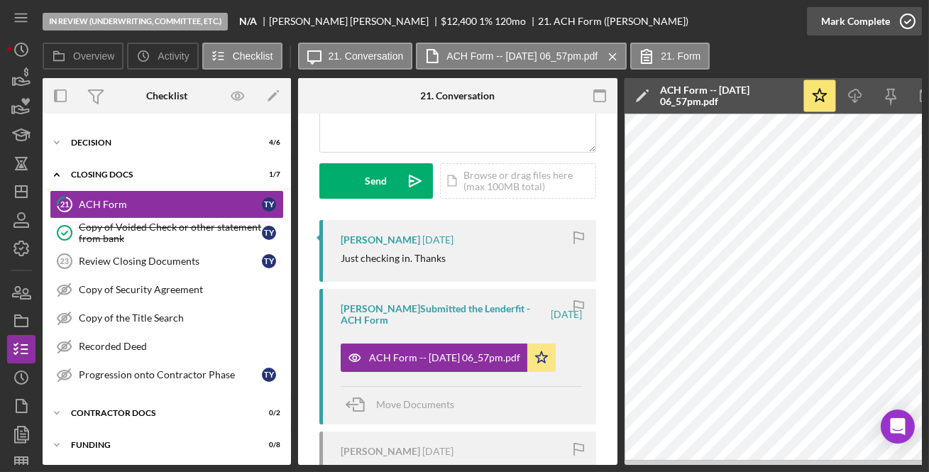
click at [852, 12] on div "Mark Complete" at bounding box center [855, 21] width 69 height 28
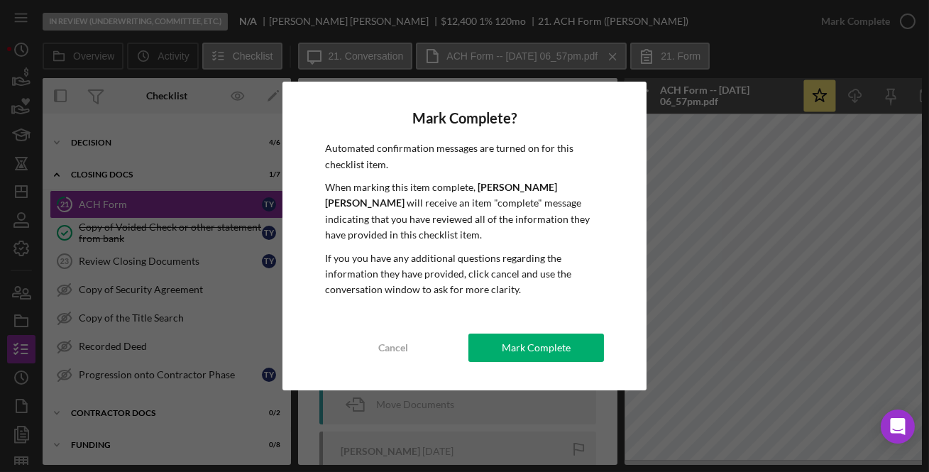
click at [547, 340] on div "Mark Complete" at bounding box center [536, 348] width 69 height 28
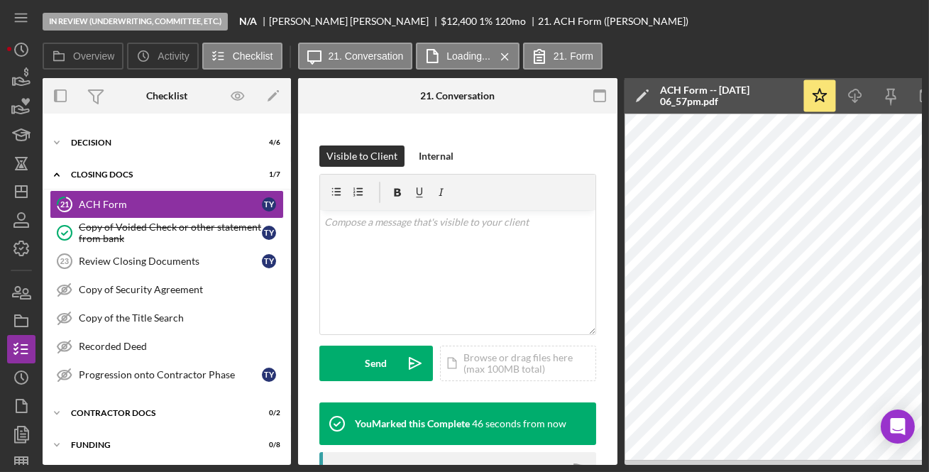
scroll to position [383, 0]
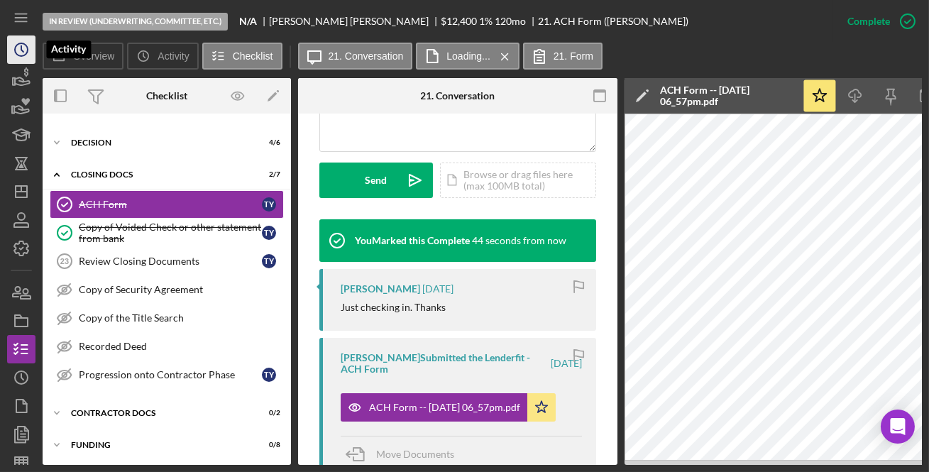
click at [30, 47] on icon "Icon/History" at bounding box center [21, 49] width 35 height 35
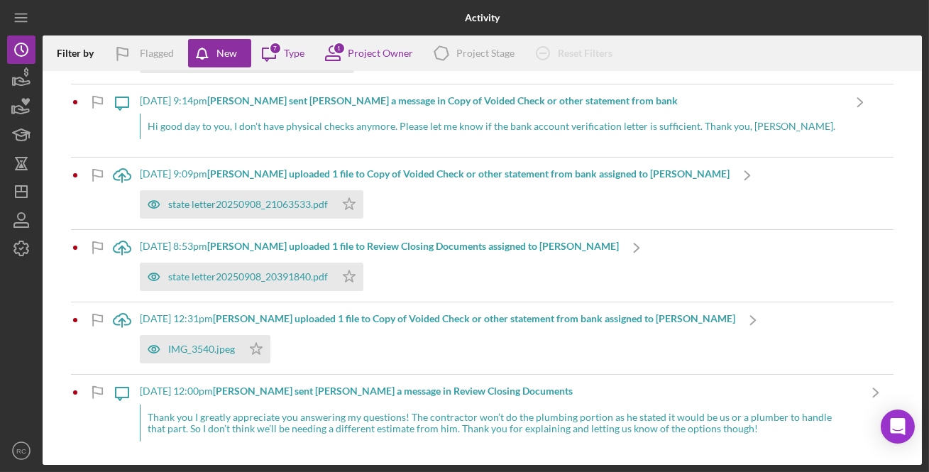
scroll to position [972, 0]
click at [378, 399] on div "9/8/2025 at 12:00pm Joshua G. sent Raven C. a message in Review Closing Documen…" at bounding box center [499, 417] width 718 height 84
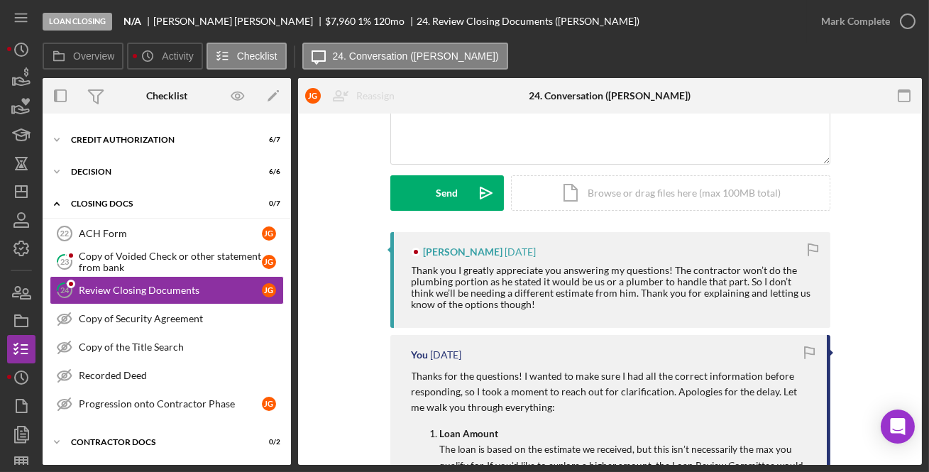
scroll to position [172, 0]
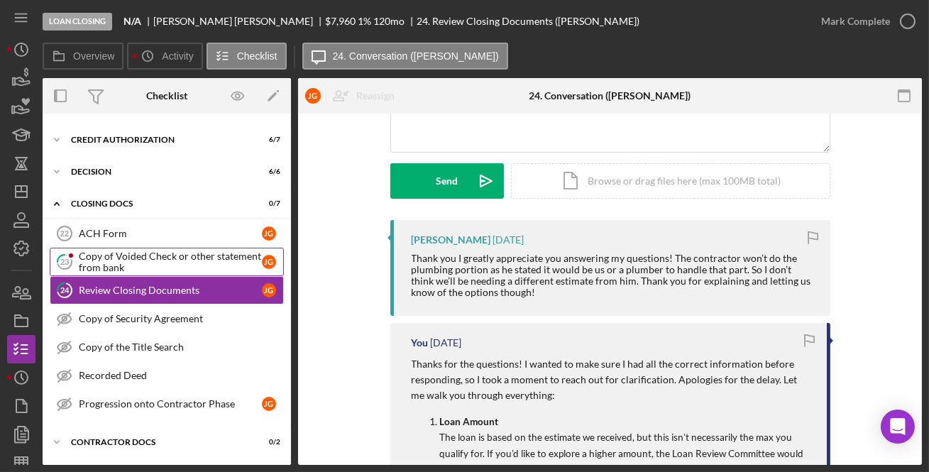
click at [163, 258] on div "Copy of Voided Check or other statement from bank" at bounding box center [170, 262] width 183 height 23
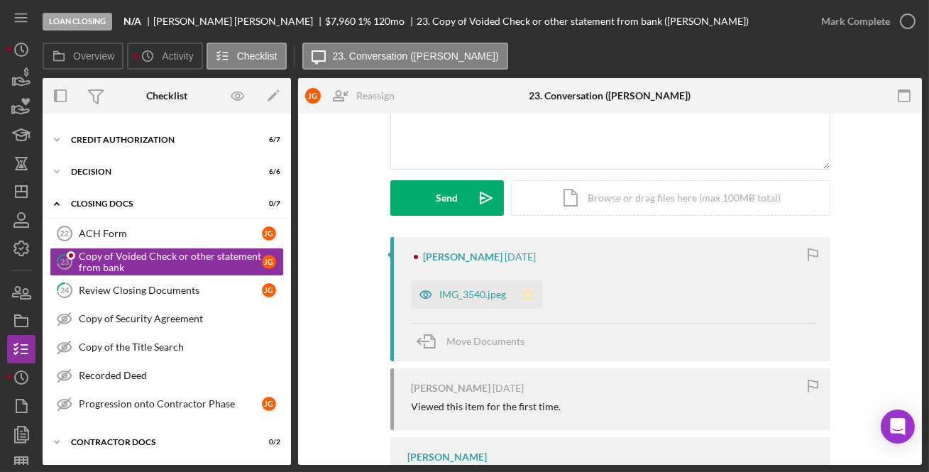
scroll to position [172, 0]
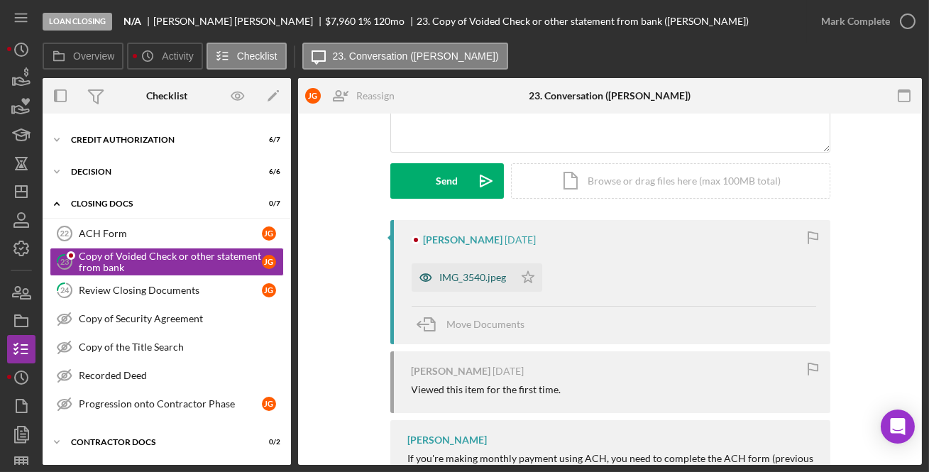
click at [478, 278] on div "IMG_3540.jpeg" at bounding box center [473, 277] width 67 height 11
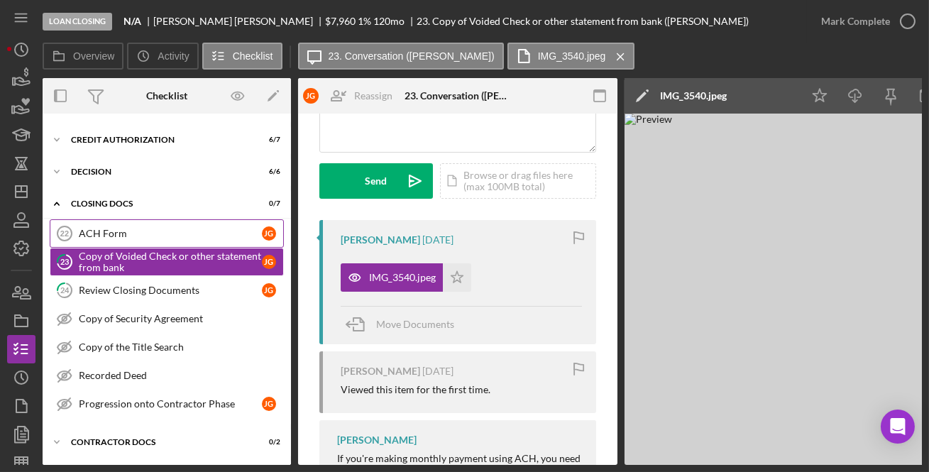
click at [134, 224] on link "ACH Form 22 ACH Form J G" at bounding box center [167, 233] width 234 height 28
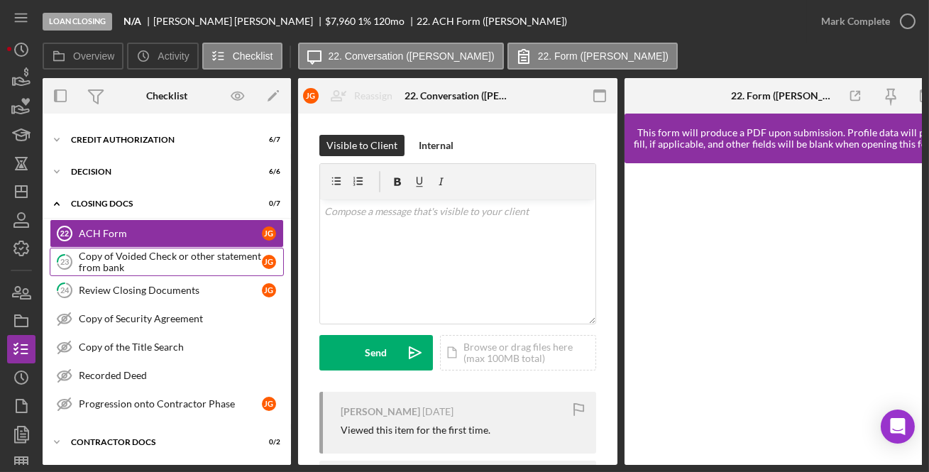
click at [177, 255] on div "Copy of Voided Check or other statement from bank" at bounding box center [170, 262] width 183 height 23
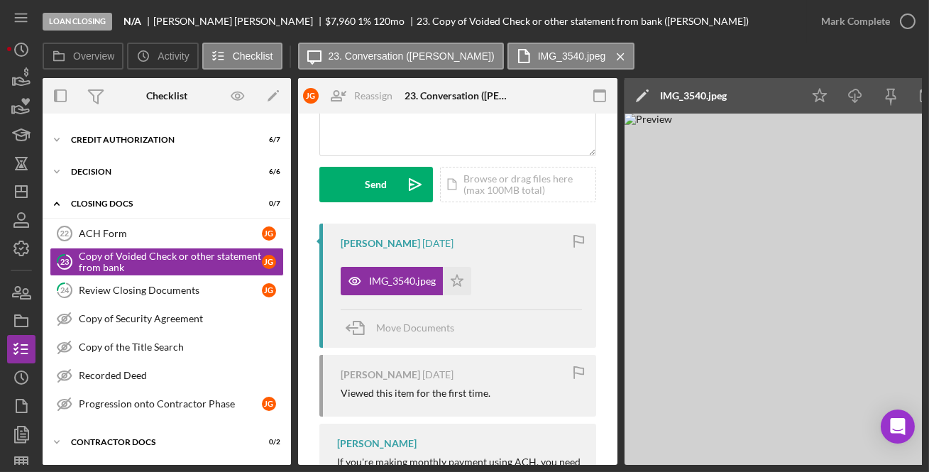
scroll to position [172, 0]
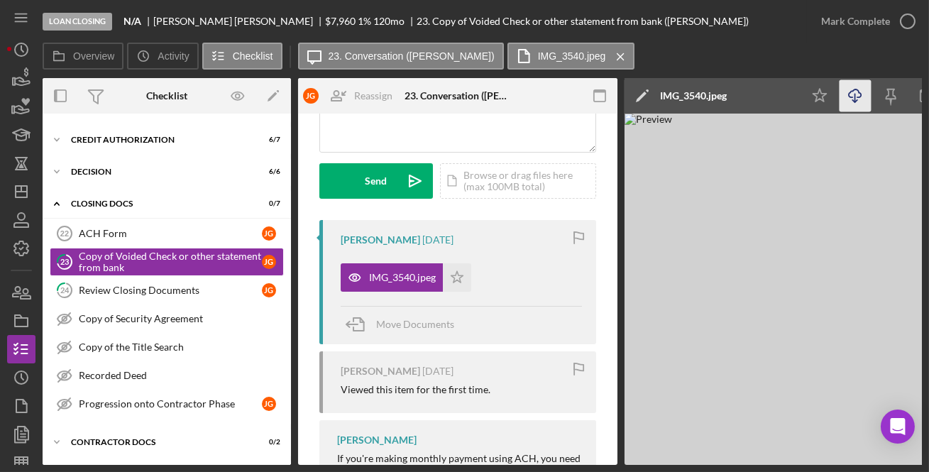
click at [853, 92] on icon "Icon/Download" at bounding box center [856, 96] width 32 height 32
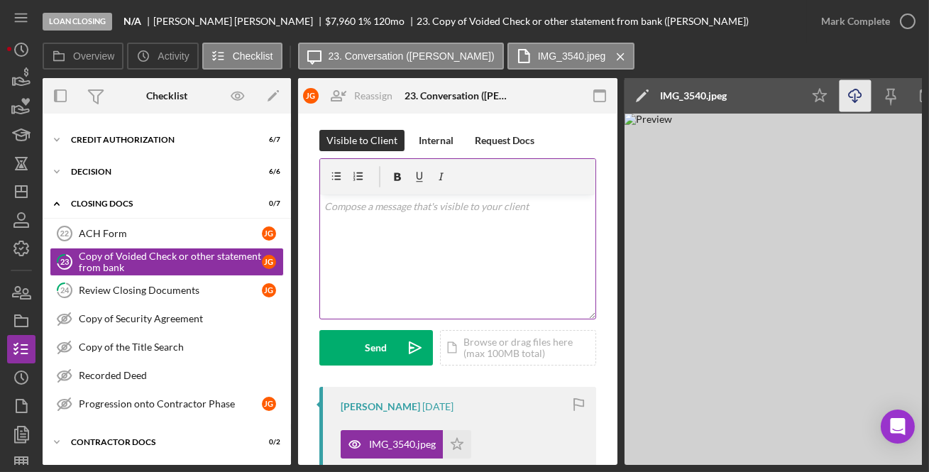
scroll to position [0, 0]
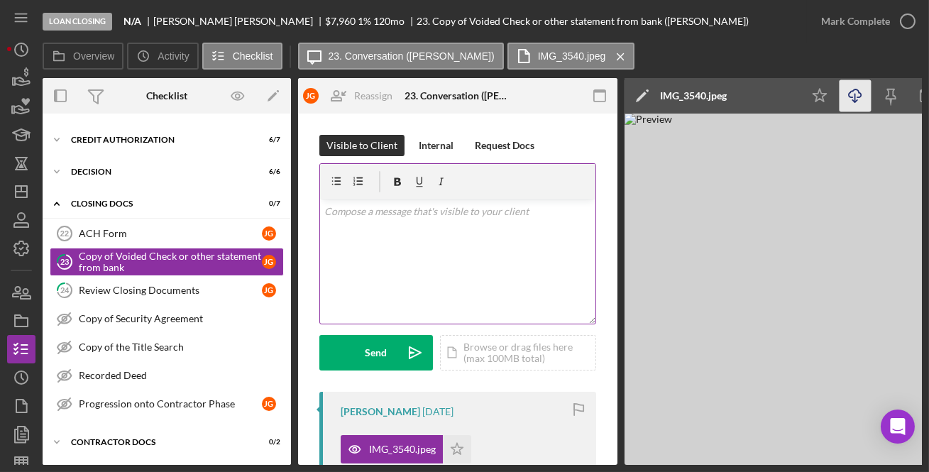
click at [465, 263] on div "v Color teal Color pink Remove color Add row above Add row below Add column bef…" at bounding box center [457, 261] width 275 height 124
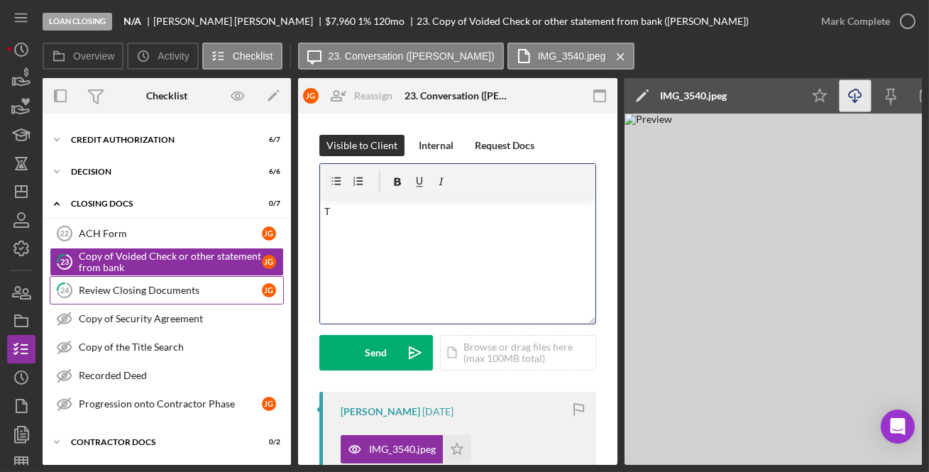
click at [148, 287] on div "Review Closing Documents" at bounding box center [170, 290] width 183 height 11
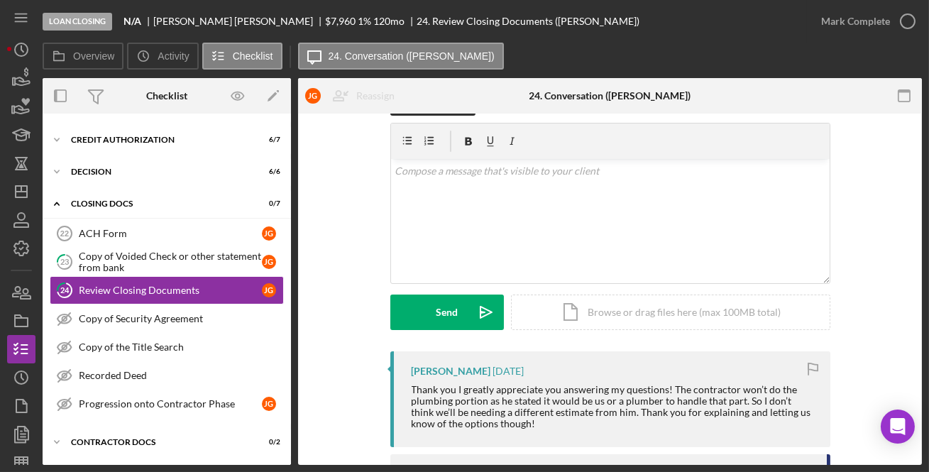
scroll to position [85, 0]
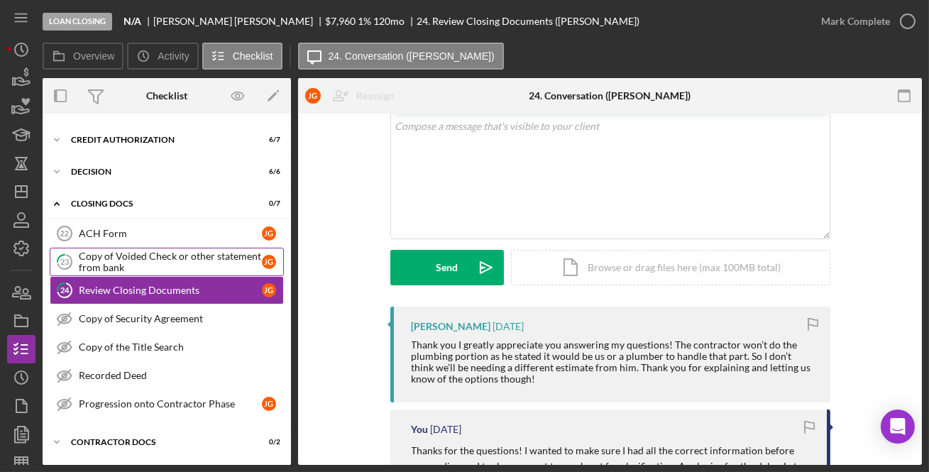
click at [156, 270] on div "Copy of Voided Check or other statement from bank" at bounding box center [170, 262] width 183 height 23
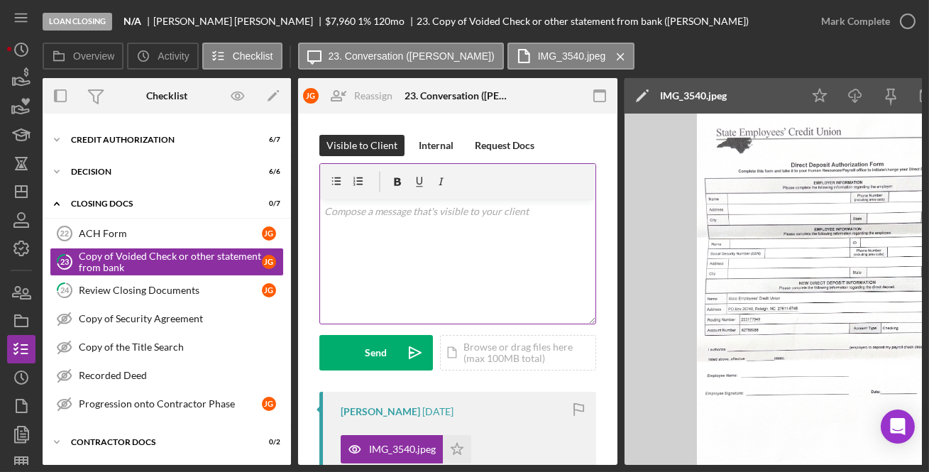
click at [461, 233] on div "v Color teal Color pink Remove color Add row above Add row below Add column bef…" at bounding box center [457, 261] width 275 height 124
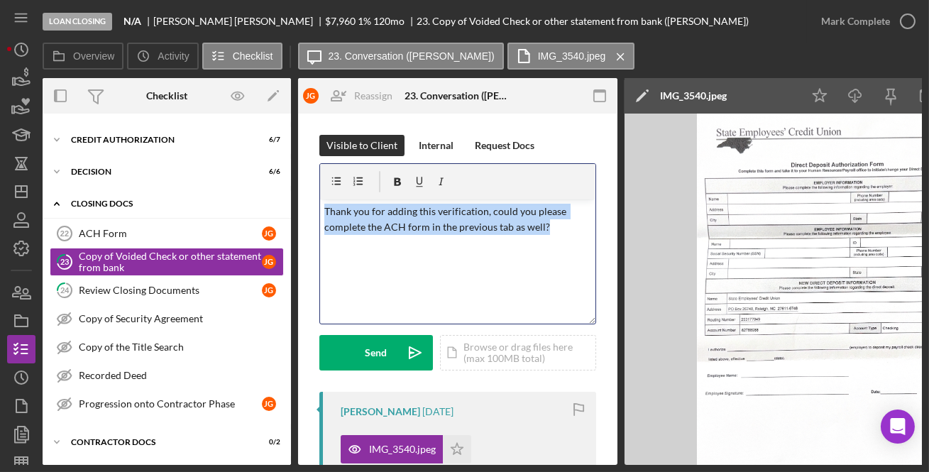
drag, startPoint x: 554, startPoint y: 226, endPoint x: 275, endPoint y: 204, distance: 279.8
click at [275, 204] on div "Overview Internal Workflow Stage Loan Closing Icon/Dropdown Arrow Archive (can …" at bounding box center [482, 271] width 879 height 387
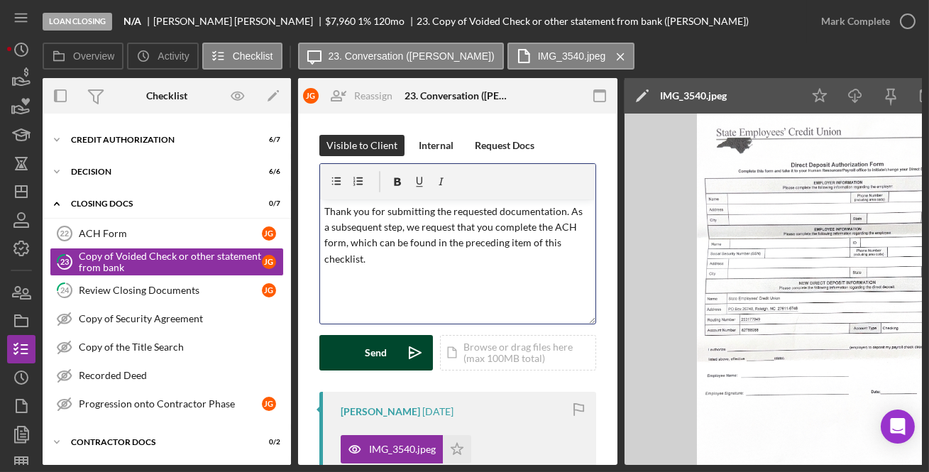
click at [354, 363] on button "Send Icon/icon-invite-send" at bounding box center [376, 352] width 114 height 35
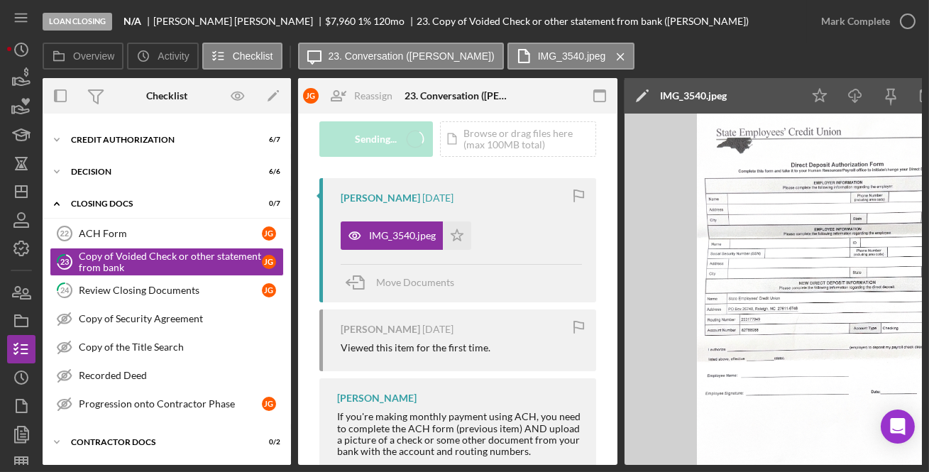
scroll to position [255, 0]
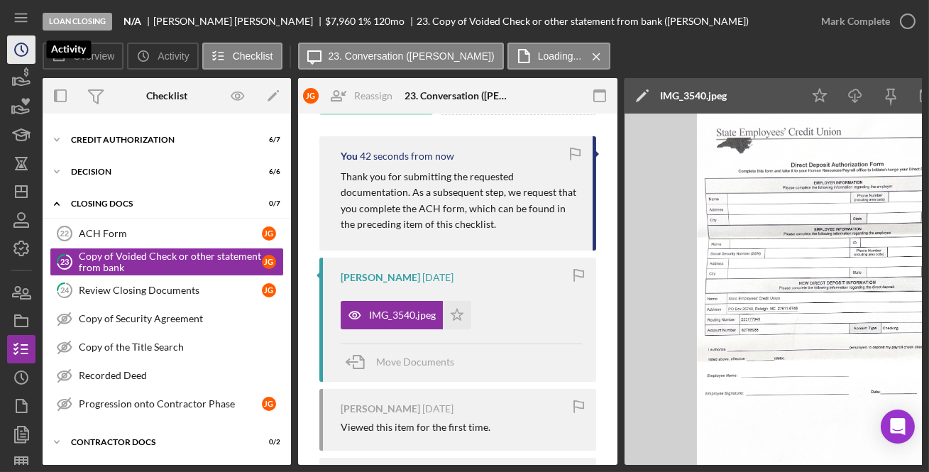
click at [15, 57] on icon "Icon/History" at bounding box center [21, 49] width 35 height 35
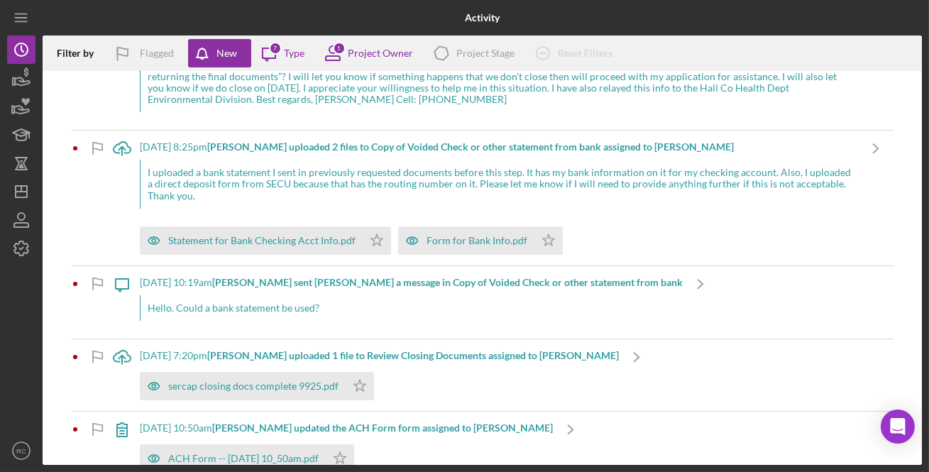
scroll to position [816, 0]
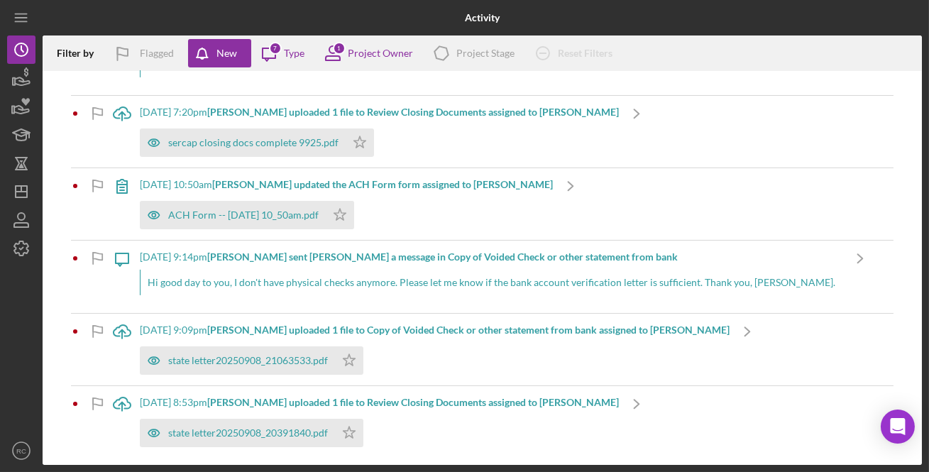
click at [425, 406] on b "[PERSON_NAME] uploaded 1 file to Review Closing Documents assigned to [PERSON_N…" at bounding box center [413, 402] width 412 height 12
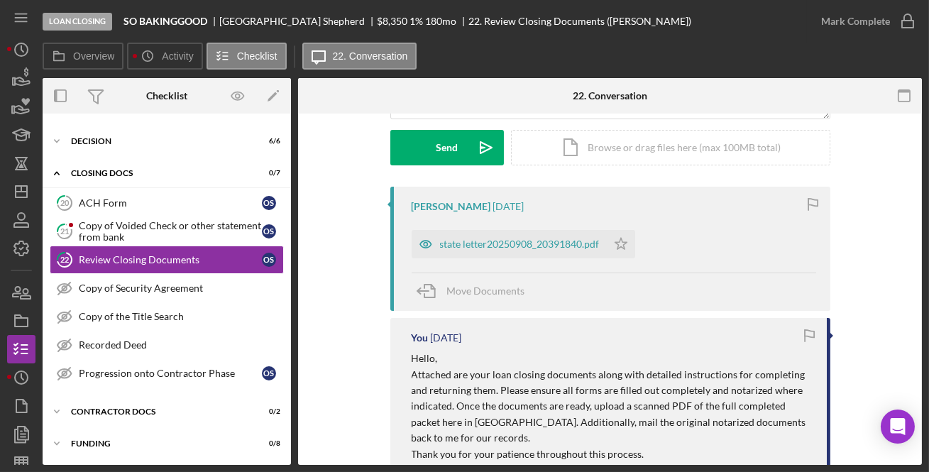
scroll to position [172, 0]
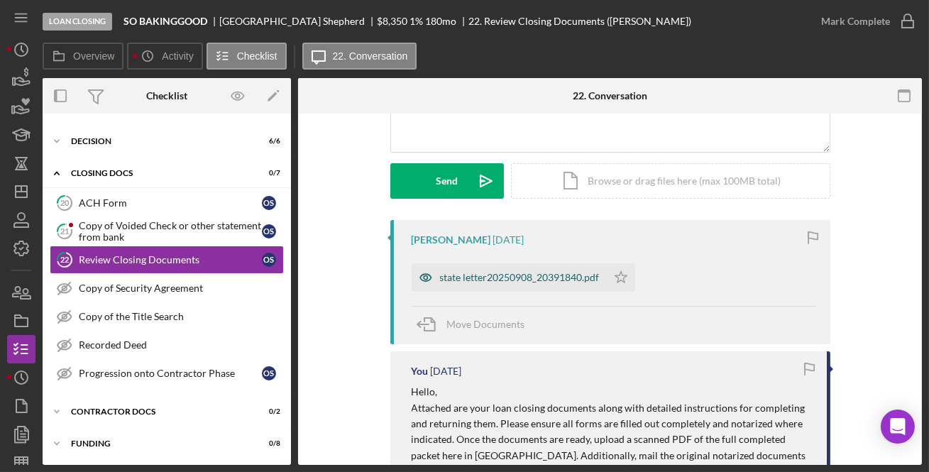
click at [490, 281] on div "state letter20250908_20391840.pdf" at bounding box center [520, 277] width 160 height 11
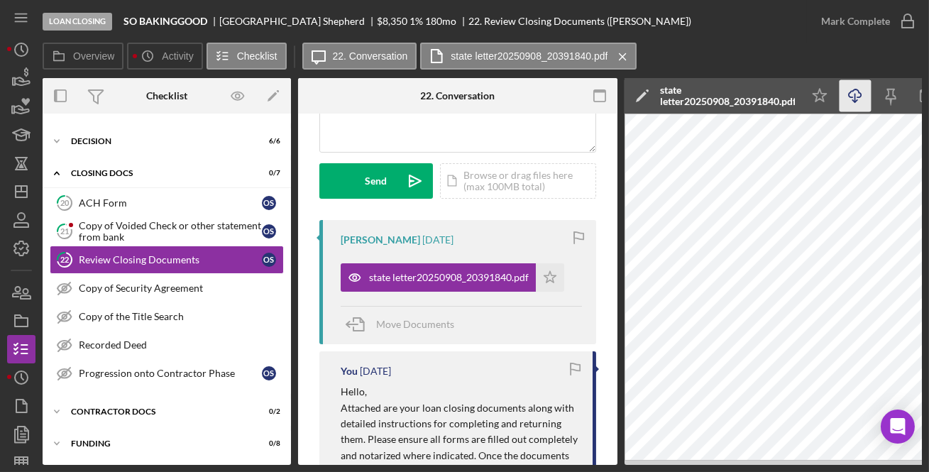
click at [859, 99] on icon "Icon/Download" at bounding box center [856, 96] width 32 height 32
click at [163, 229] on div "Copy of Voided Check or other statement from bank" at bounding box center [170, 231] width 183 height 23
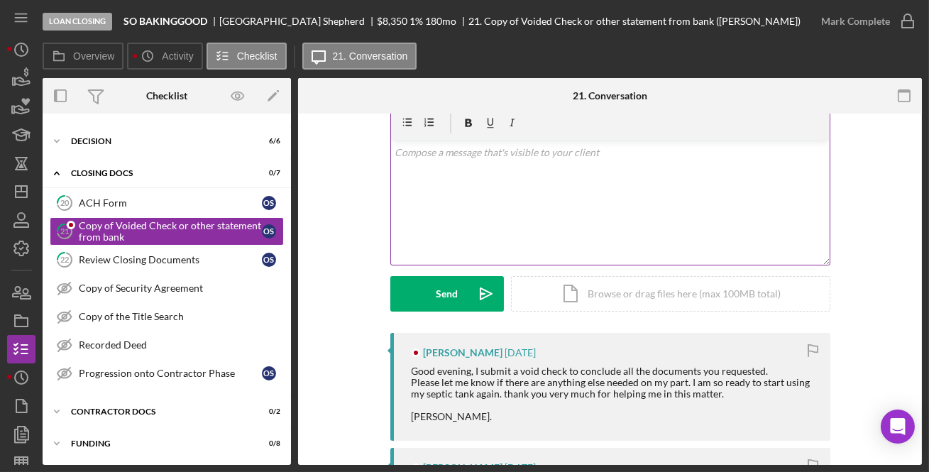
scroll to position [258, 0]
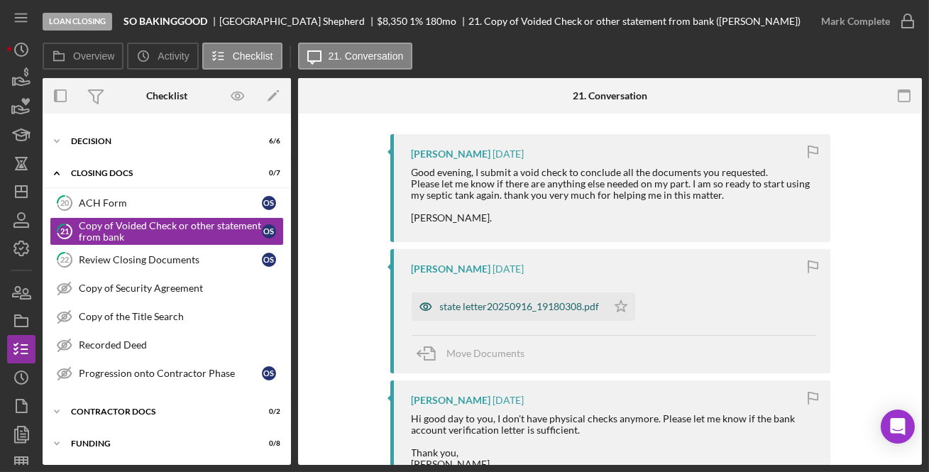
click at [526, 301] on div "state letter20250916_19180308.pdf" at bounding box center [520, 306] width 160 height 11
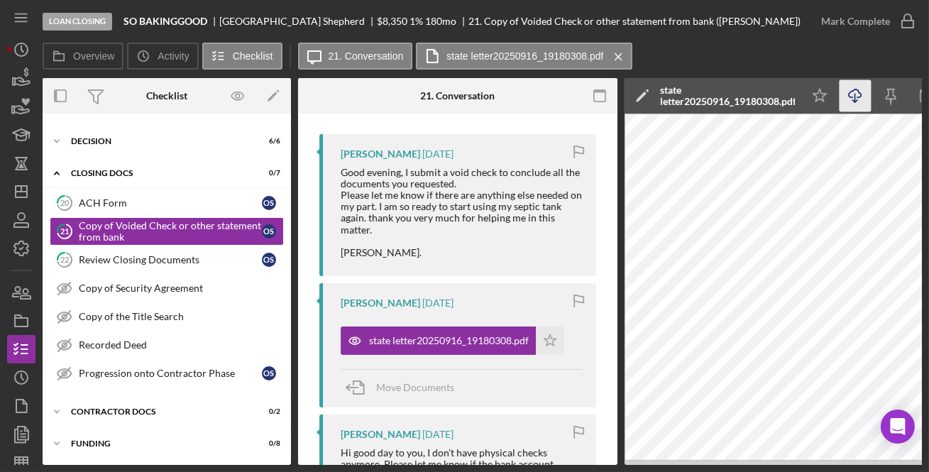
click at [857, 95] on icon "Icon/Download" at bounding box center [856, 96] width 32 height 32
click at [691, 105] on div "state letter20250916_19180308.pdf" at bounding box center [727, 95] width 135 height 23
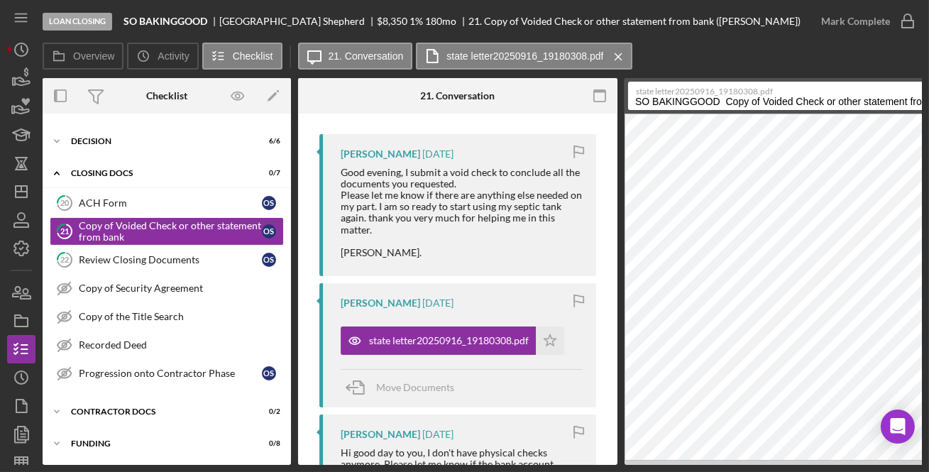
click at [799, 106] on input "SO BAKINGGOOD Copy of Voided Check or other statement from bank 20250916" at bounding box center [781, 96] width 306 height 28
click at [803, 108] on input "SO BAKINGGOOD Copy of Voided Check or other statement from bank 20250916" at bounding box center [781, 96] width 306 height 28
type input "Voided Check"
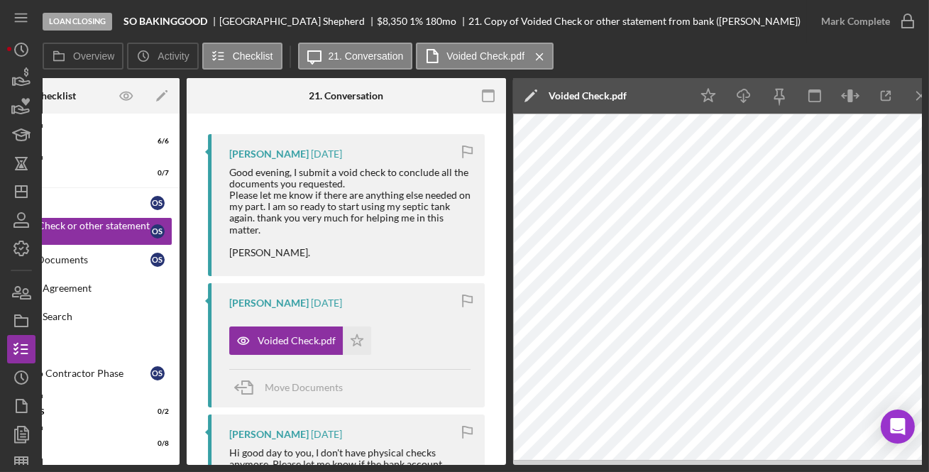
scroll to position [0, 113]
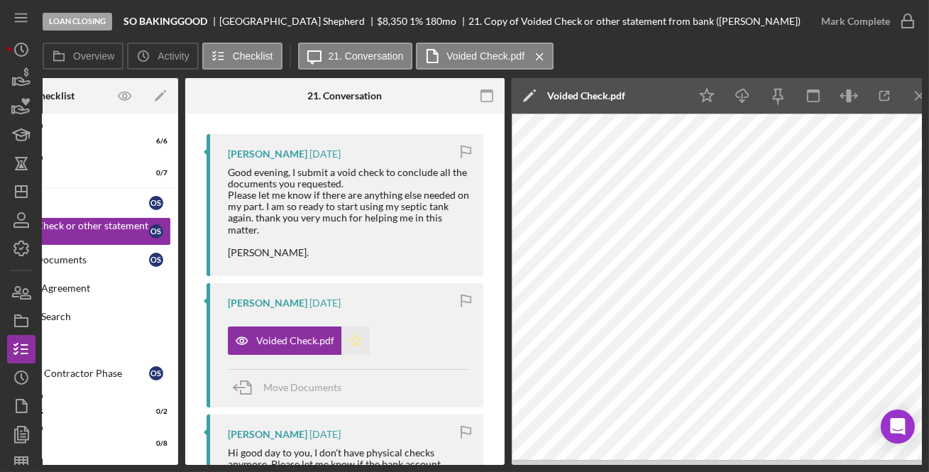
click at [350, 343] on polygon "button" at bounding box center [356, 339] width 12 height 11
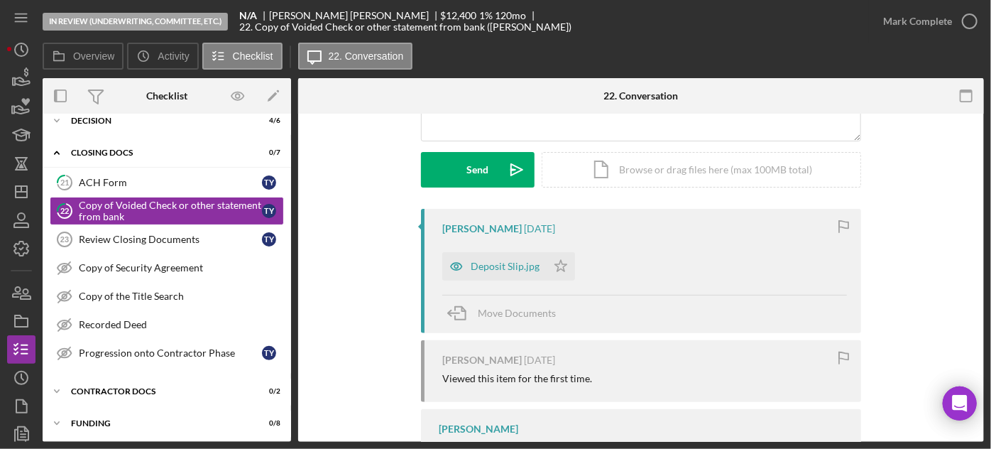
scroll to position [263, 0]
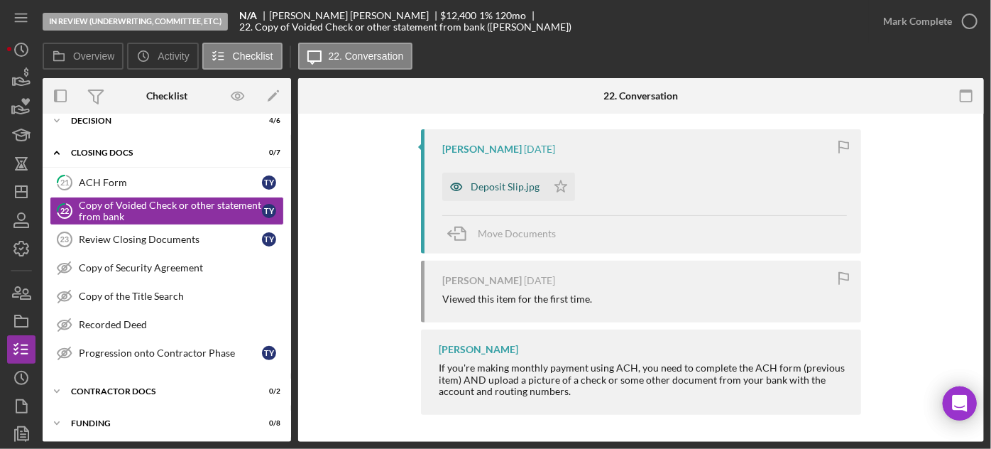
click at [500, 185] on div "Deposit Slip.jpg" at bounding box center [505, 186] width 69 height 11
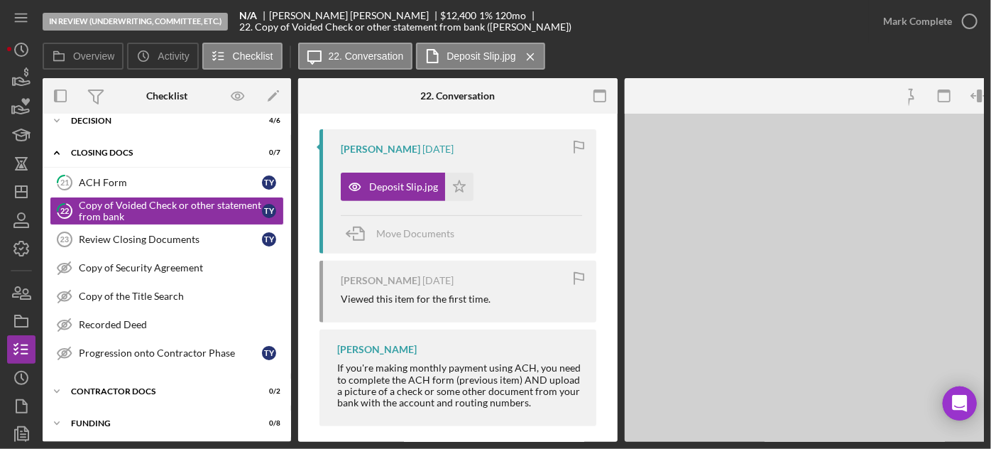
scroll to position [114, 0]
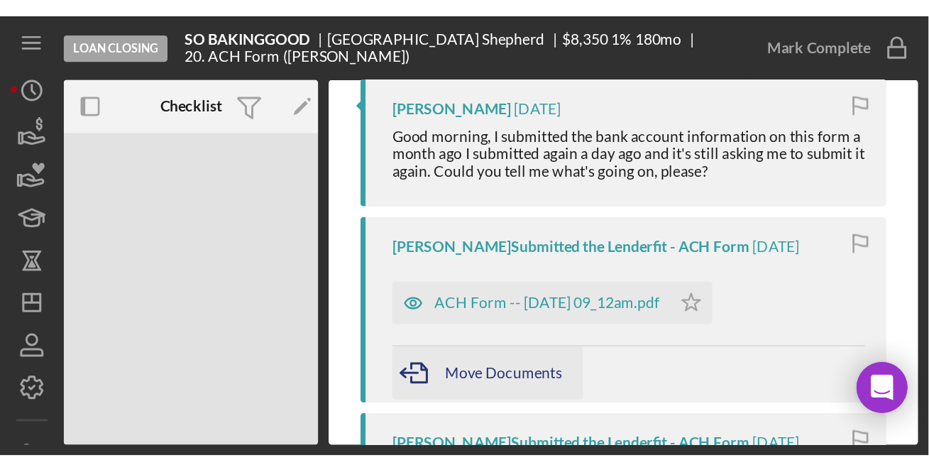
scroll to position [343, 0]
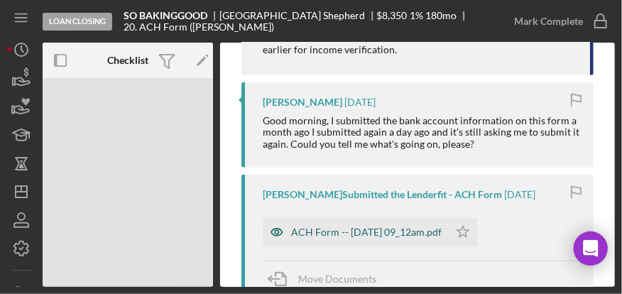
click at [354, 224] on div "ACH Form -- 2025-08-25 09_12am.pdf" at bounding box center [356, 232] width 186 height 28
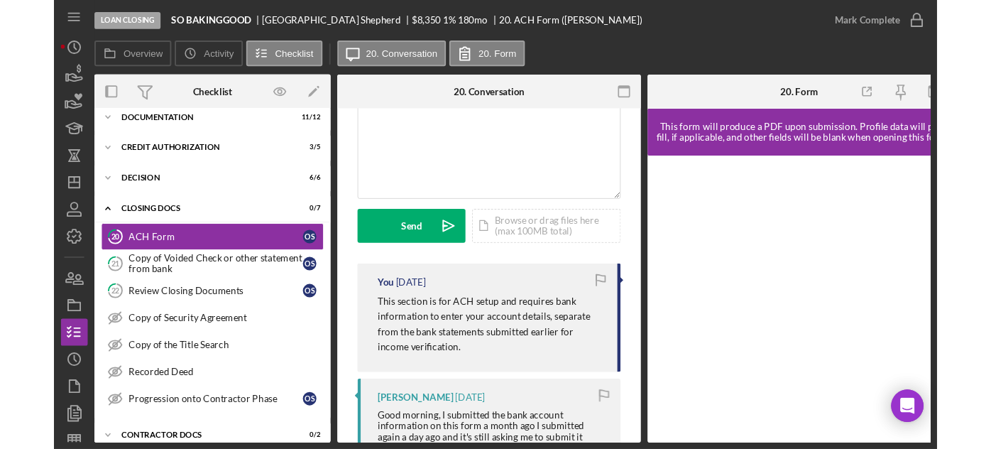
scroll to position [430, 0]
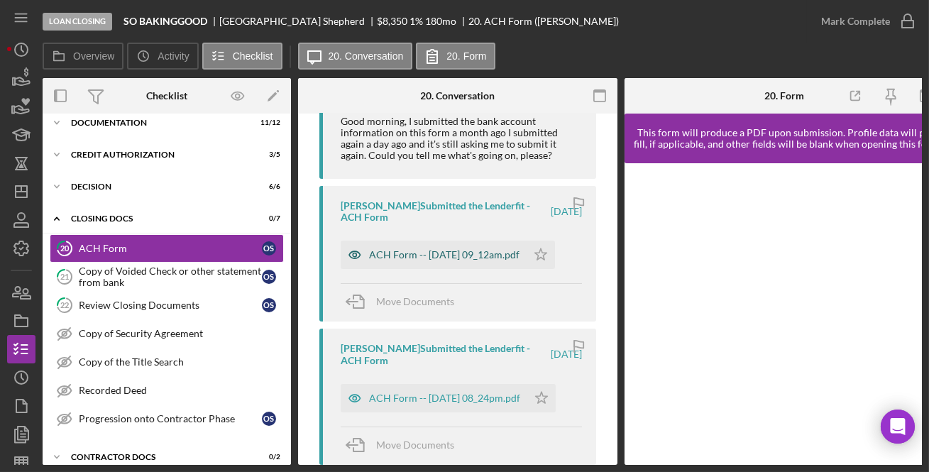
click at [417, 260] on div "ACH Form -- 2025-08-25 09_12am.pdf" at bounding box center [444, 254] width 150 height 11
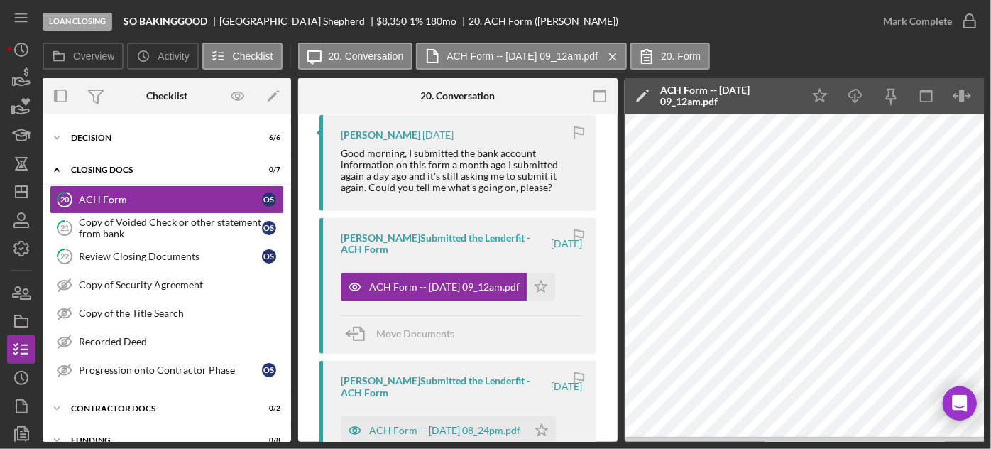
scroll to position [429, 0]
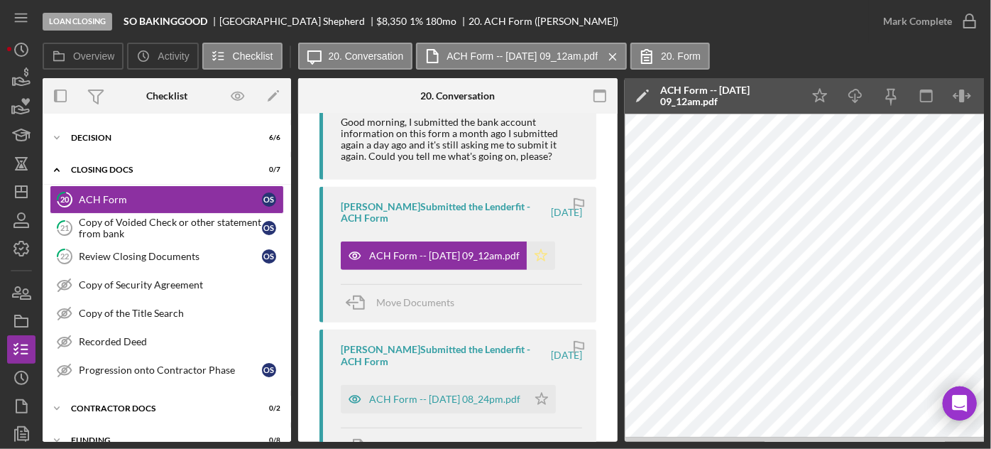
click at [555, 262] on icon "Icon/Star" at bounding box center [541, 255] width 28 height 28
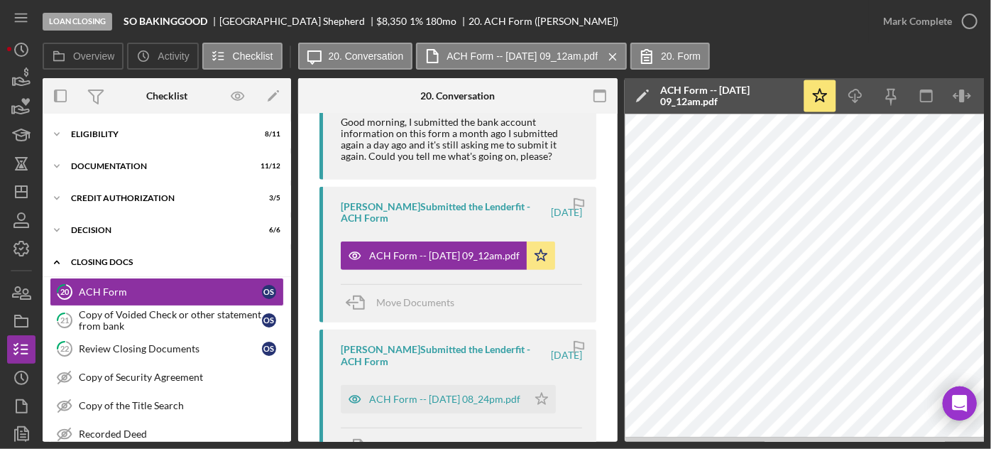
scroll to position [0, 0]
click at [58, 164] on icon "Icon/Expander" at bounding box center [57, 166] width 28 height 28
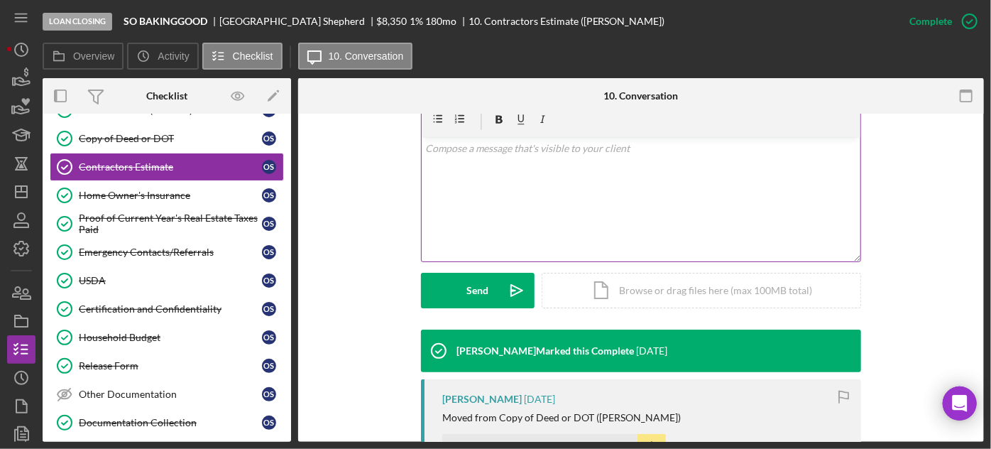
scroll to position [516, 0]
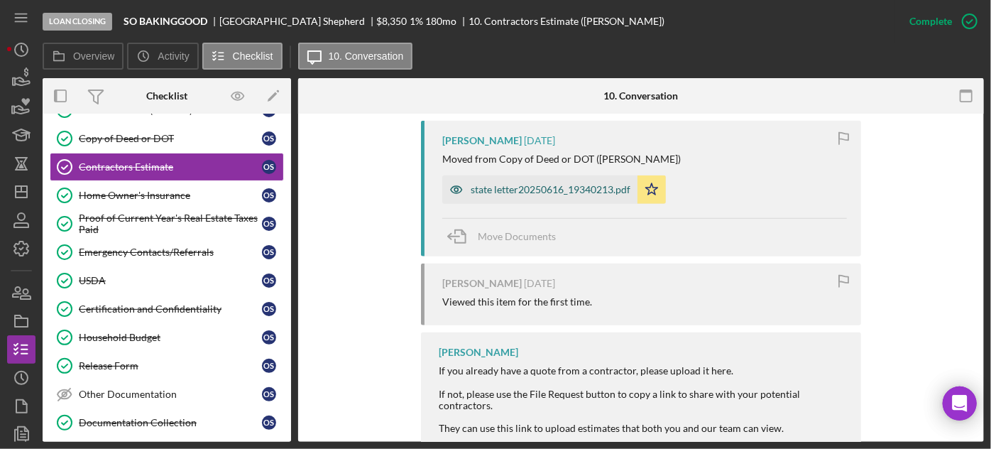
click at [566, 190] on div "state letter20250616_19340213.pdf" at bounding box center [551, 189] width 160 height 11
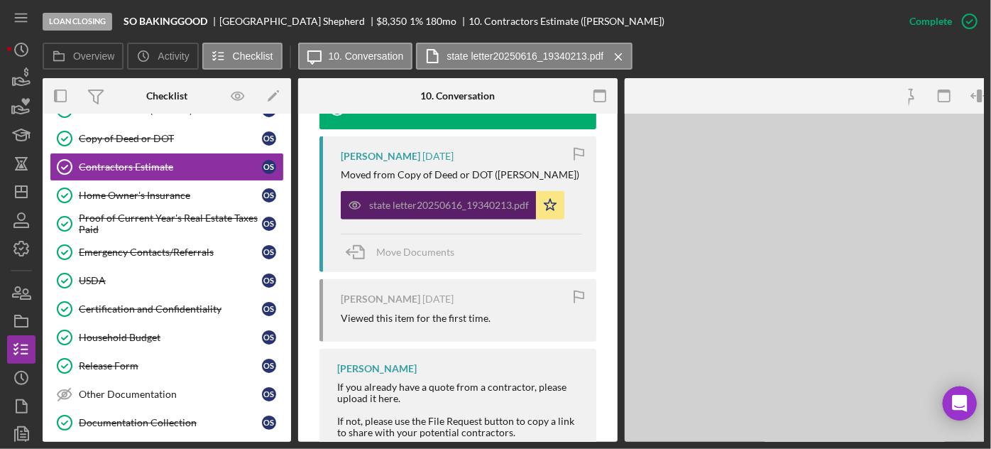
scroll to position [532, 0]
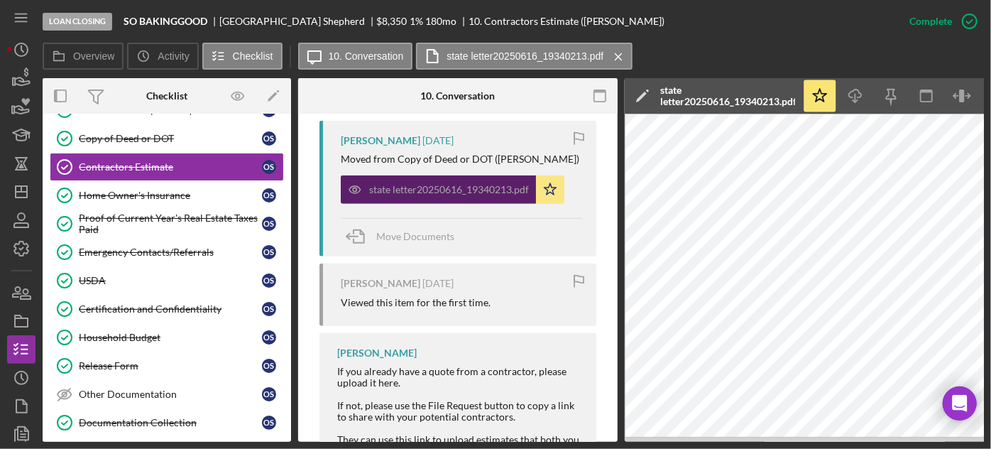
click at [497, 185] on div "state letter20250616_19340213.pdf" at bounding box center [449, 189] width 160 height 11
click at [443, 194] on div "state letter20250616_19340213.pdf" at bounding box center [438, 189] width 195 height 28
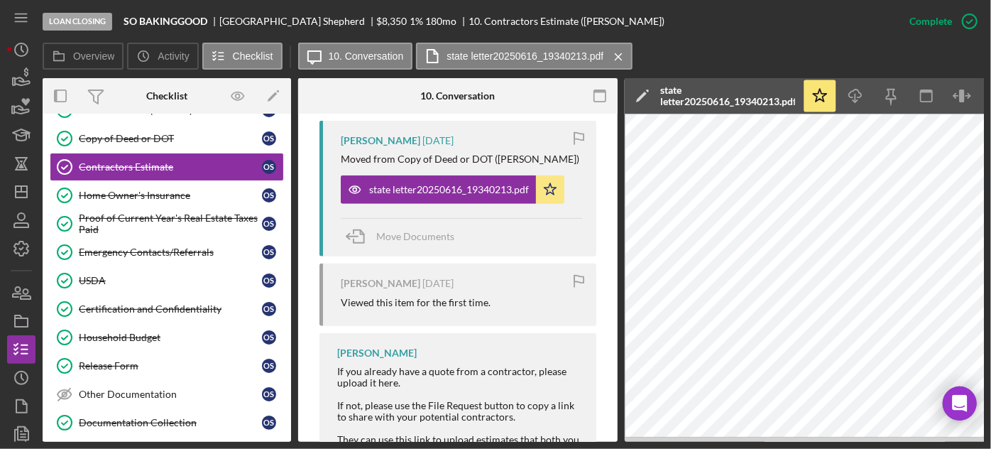
click at [722, 95] on div "state letter20250616_19340213.pdf" at bounding box center [727, 95] width 135 height 23
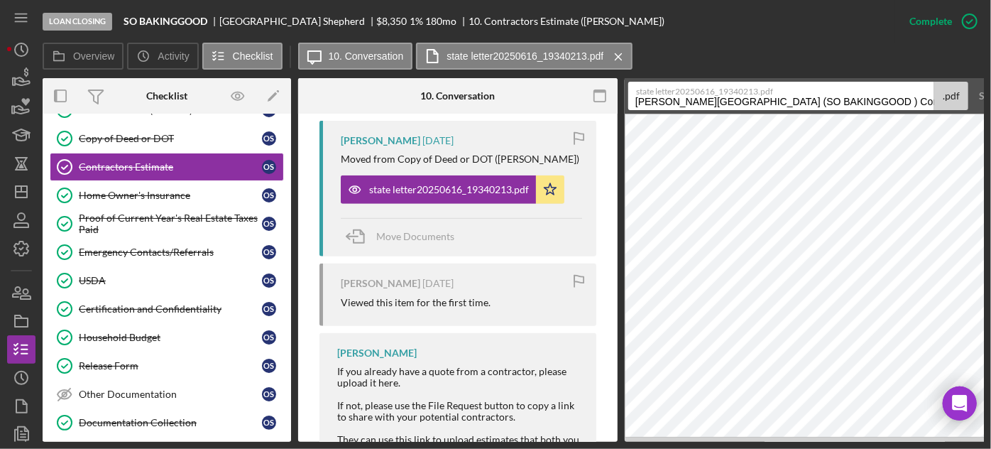
click at [714, 106] on input "Shepherd, Orville (SO BAKINGGOOD ) Contractors Estimate 20250616" at bounding box center [781, 96] width 306 height 28
type input "c"
type input "Contractors Estimate"
click at [972, 82] on button "Save" at bounding box center [989, 96] width 35 height 28
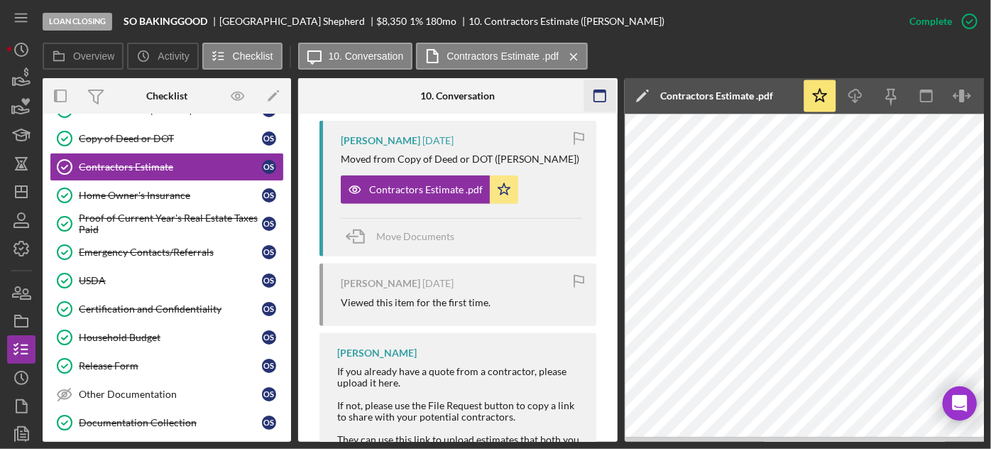
click at [603, 99] on icon "button" at bounding box center [600, 96] width 32 height 32
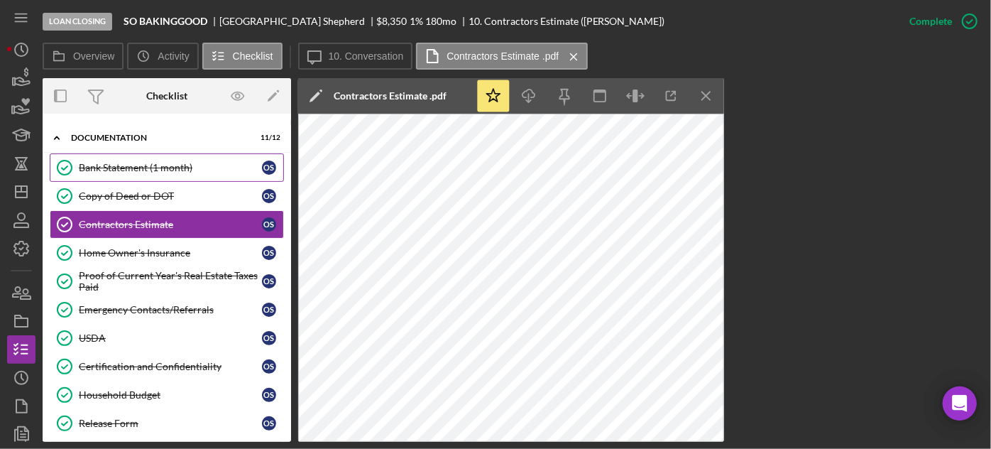
scroll to position [0, 0]
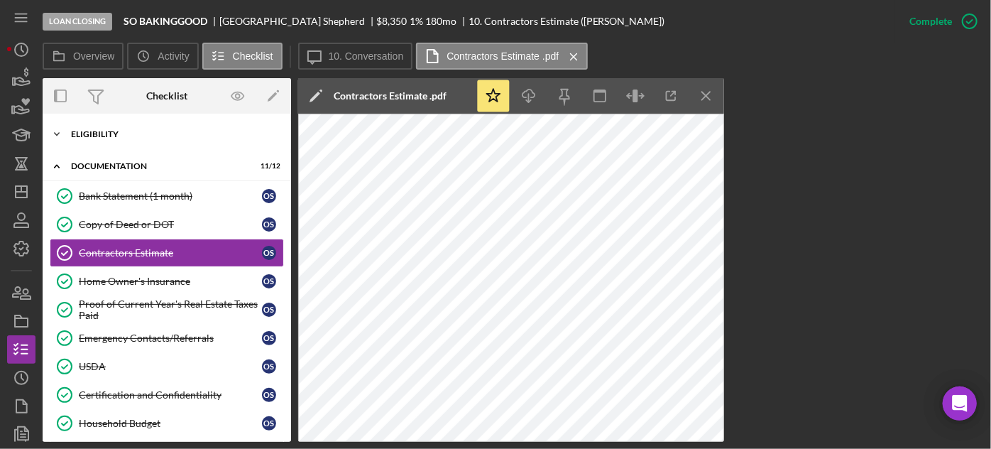
click at [62, 139] on icon "Icon/Expander" at bounding box center [57, 134] width 28 height 28
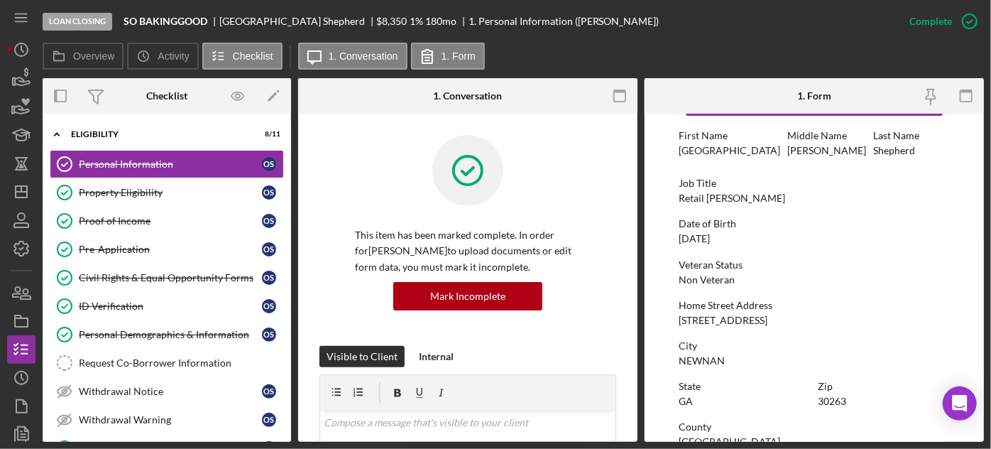
scroll to position [86, 0]
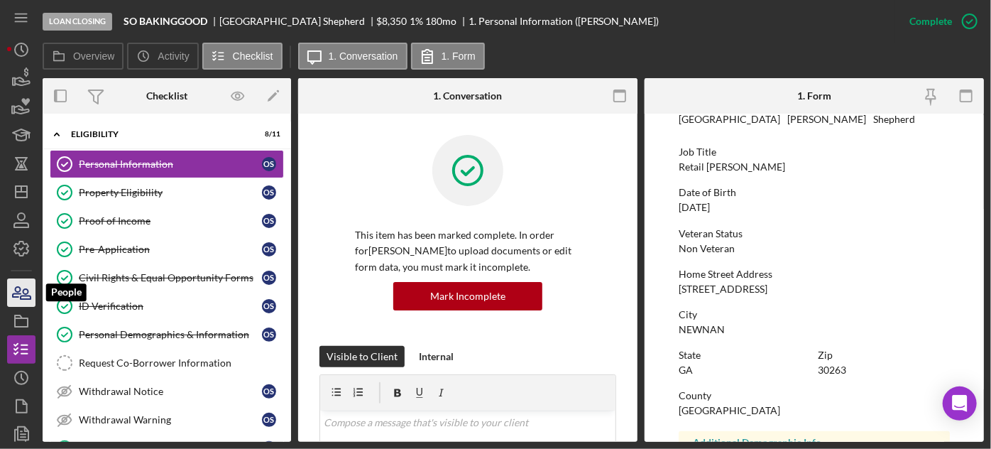
drag, startPoint x: 18, startPoint y: 297, endPoint x: 28, endPoint y: 301, distance: 10.2
click at [18, 297] on icon "button" at bounding box center [17, 292] width 8 height 10
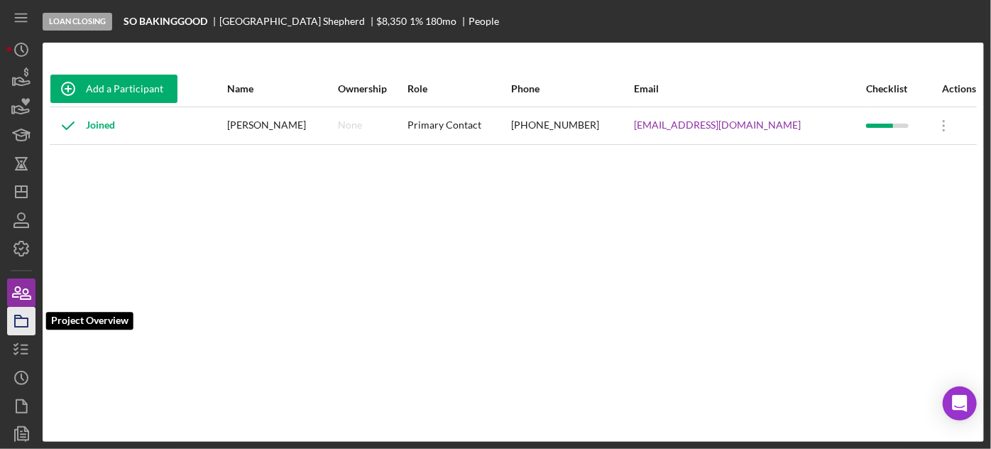
click at [21, 329] on icon "button" at bounding box center [21, 320] width 35 height 35
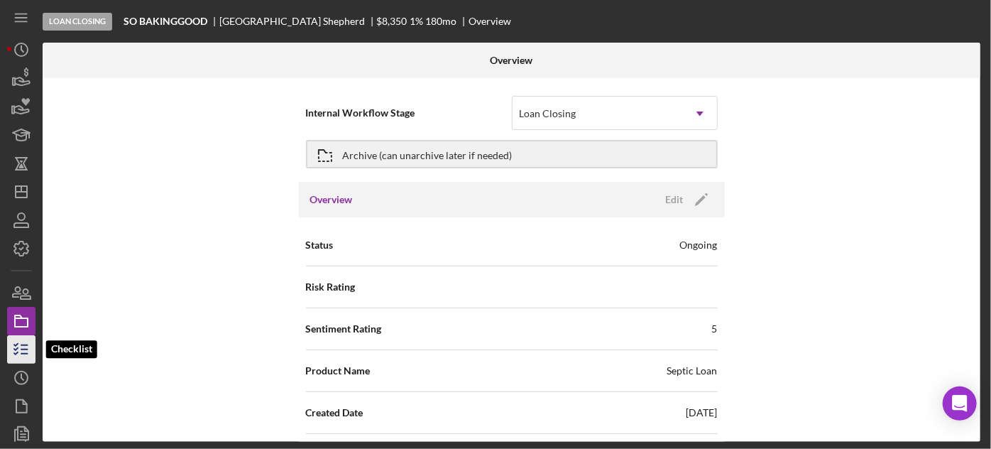
click at [27, 346] on icon "button" at bounding box center [21, 348] width 35 height 35
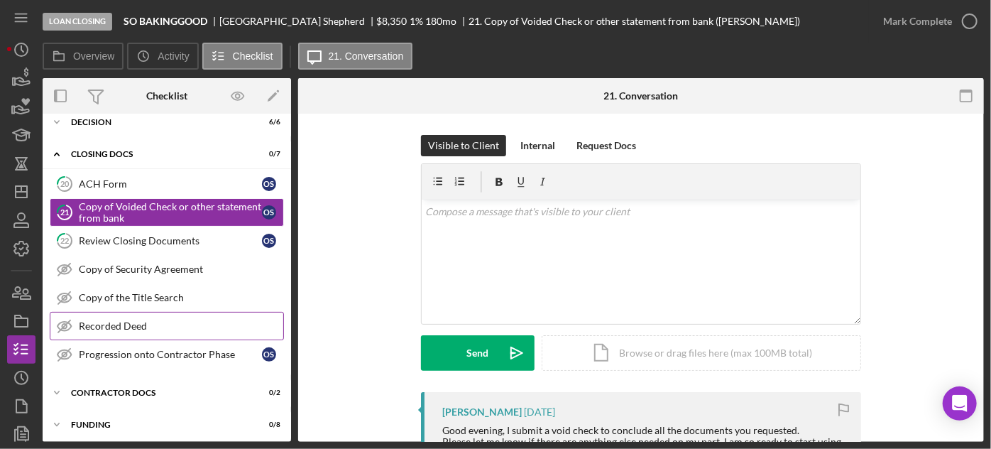
scroll to position [109, 0]
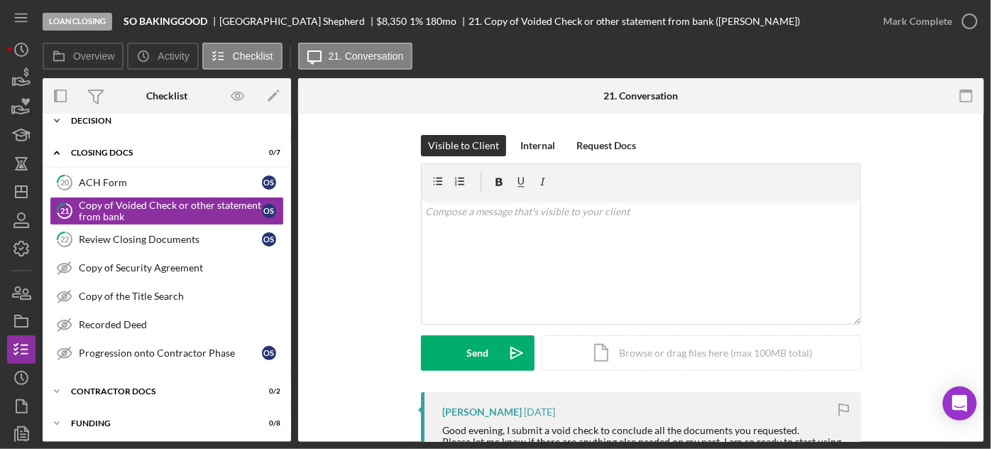
click at [132, 128] on div "Icon/Expander Decision 6 / 6" at bounding box center [167, 120] width 248 height 28
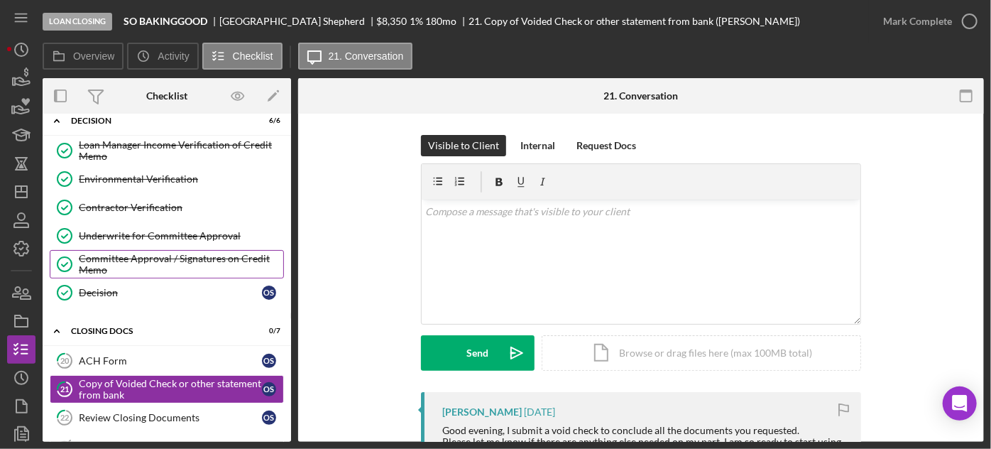
click at [145, 266] on div "Committee Approval / Signatures on Credit Memo" at bounding box center [181, 264] width 204 height 23
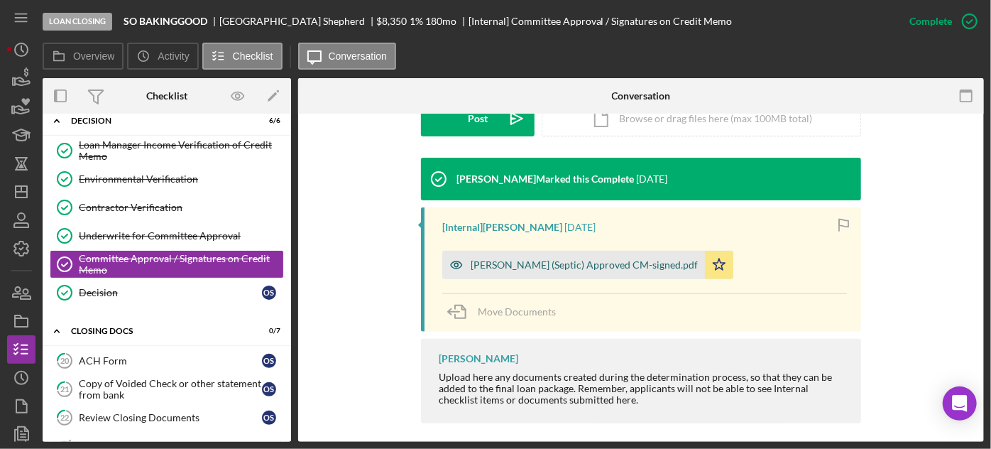
click at [588, 256] on div "[PERSON_NAME] (Septic) Approved CM-signed.pdf" at bounding box center [573, 265] width 263 height 28
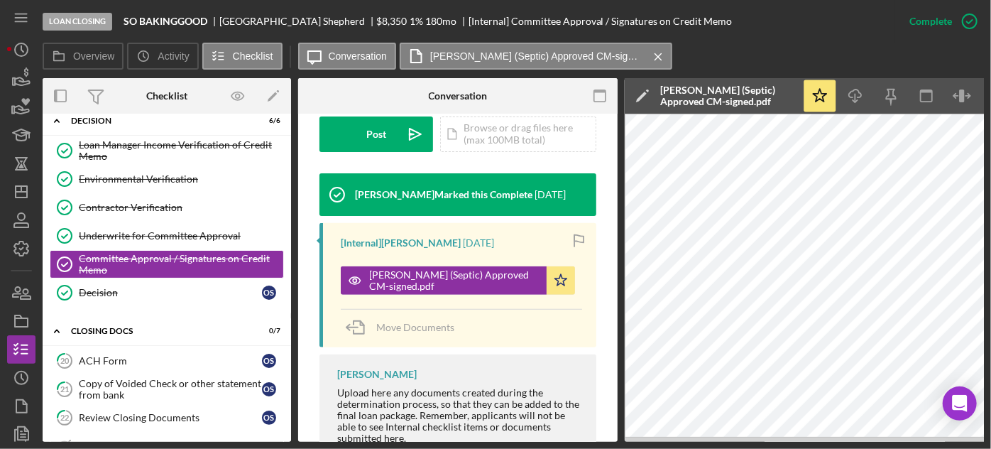
scroll to position [482, 0]
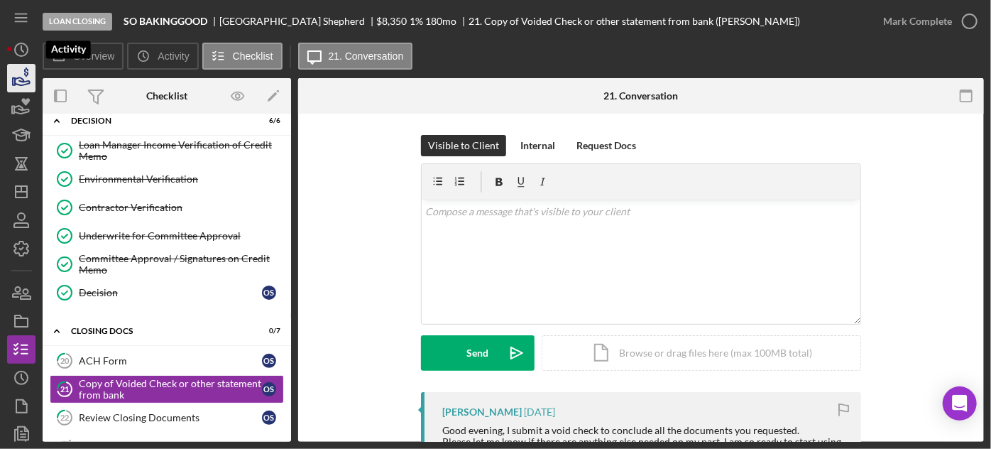
drag, startPoint x: 18, startPoint y: 51, endPoint x: 28, endPoint y: 65, distance: 16.7
click at [17, 52] on icon "Icon/History" at bounding box center [21, 49] width 35 height 35
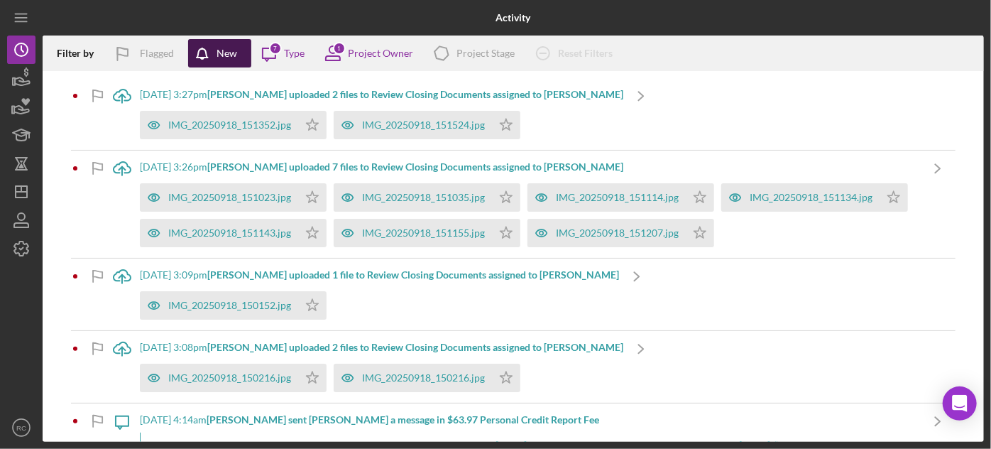
click at [217, 55] on div "New" at bounding box center [226, 53] width 21 height 28
